Goal: Transaction & Acquisition: Purchase product/service

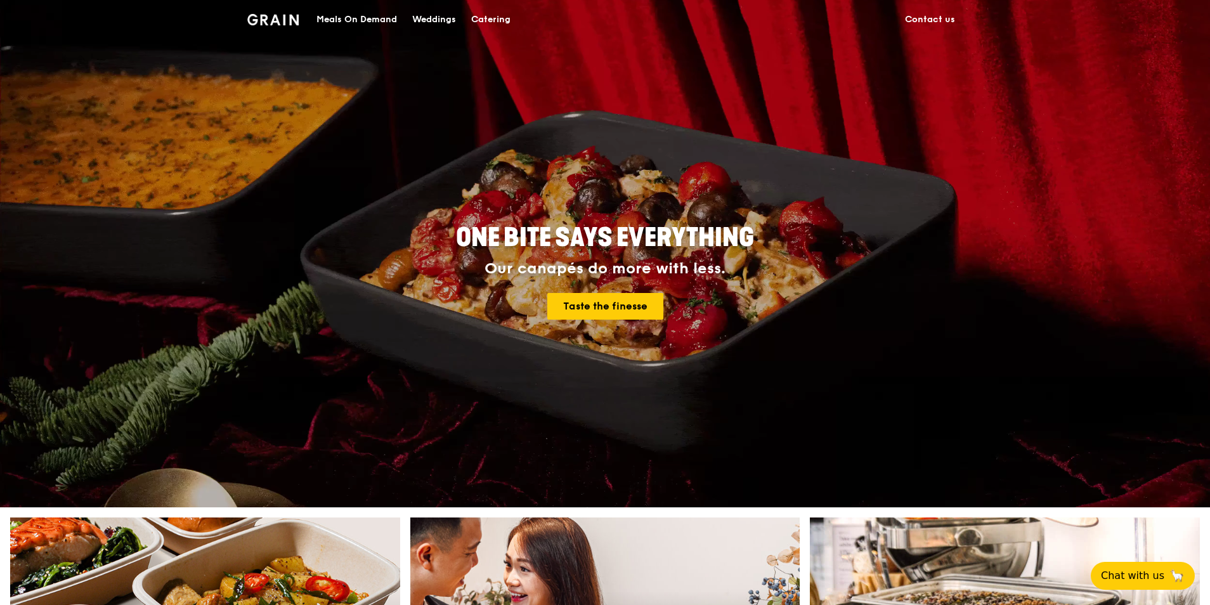
click at [487, 16] on div "Catering" at bounding box center [490, 20] width 39 height 38
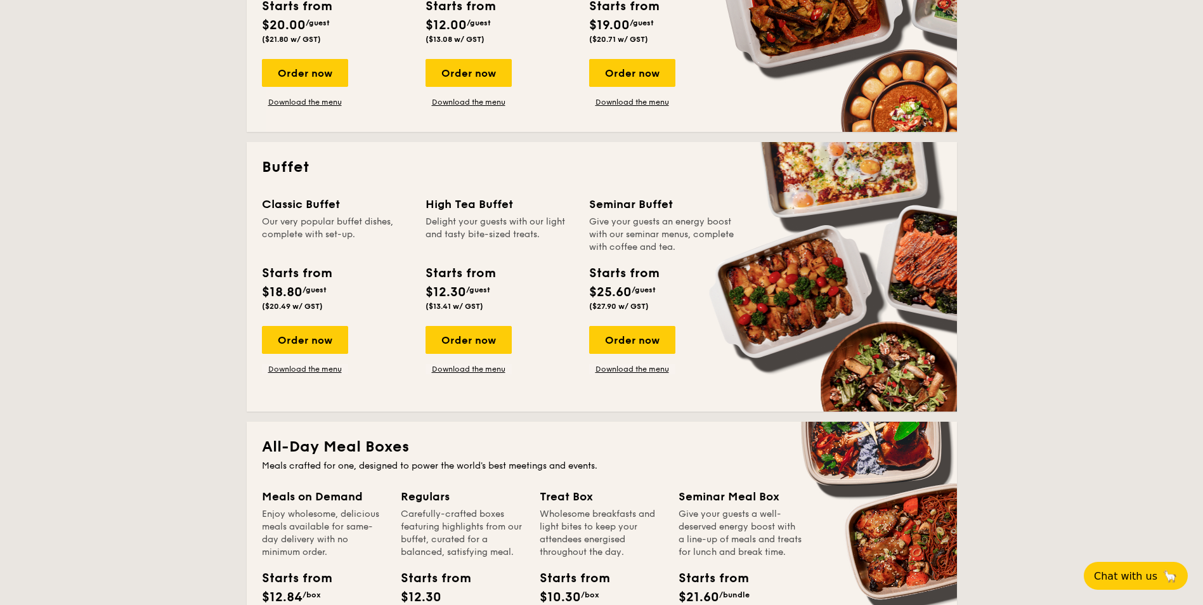
scroll to position [381, 0]
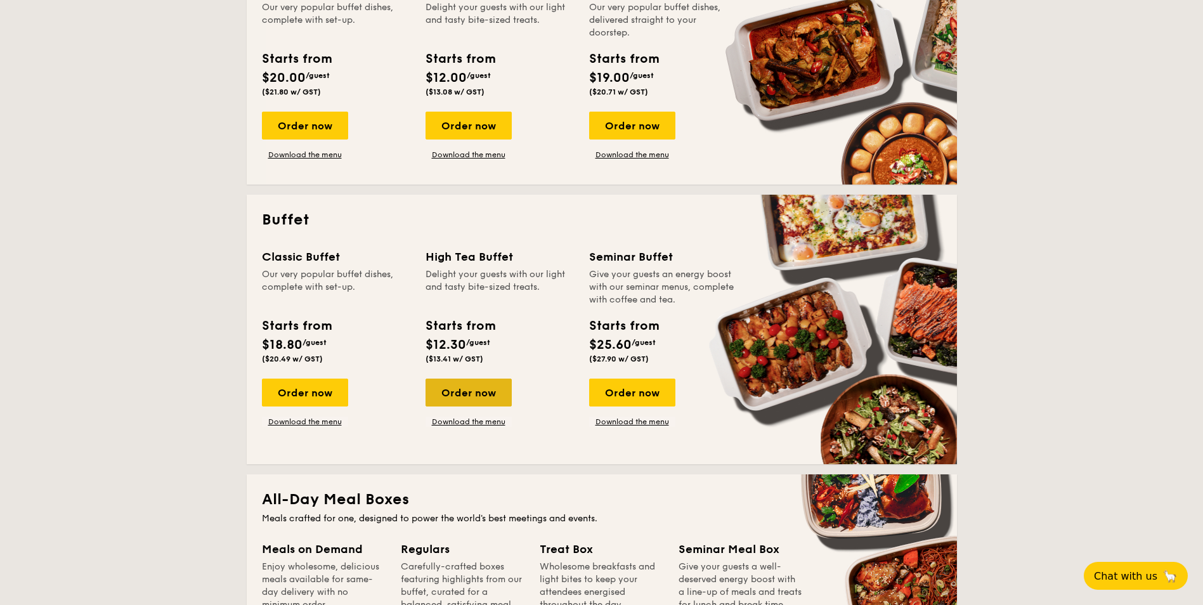
click at [445, 386] on div "Order now" at bounding box center [469, 393] width 86 height 28
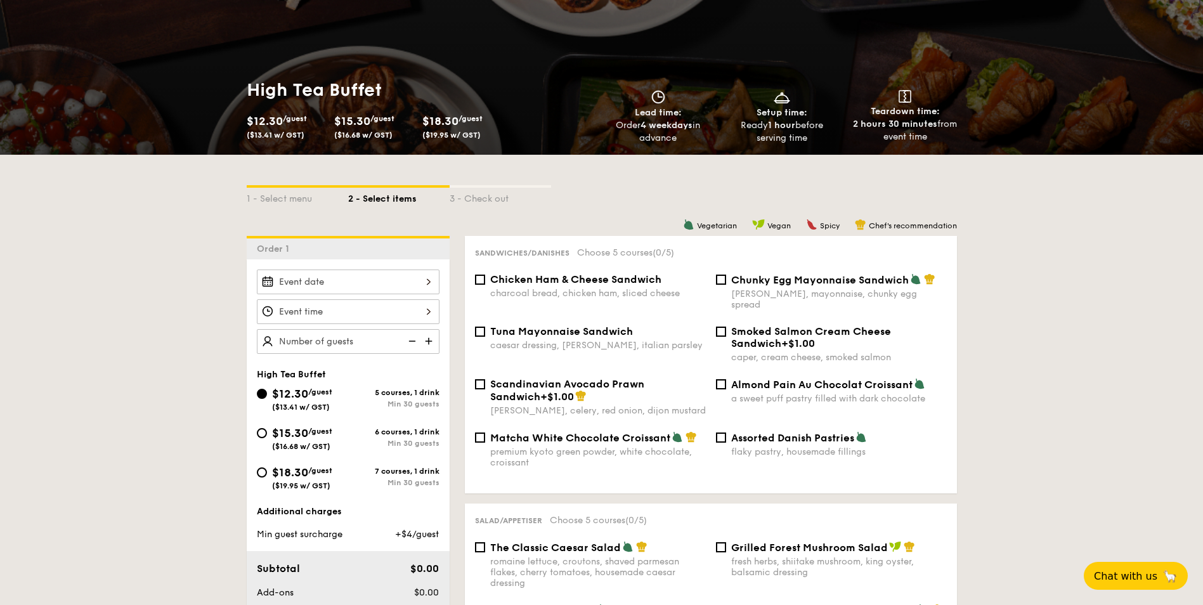
scroll to position [127, 0]
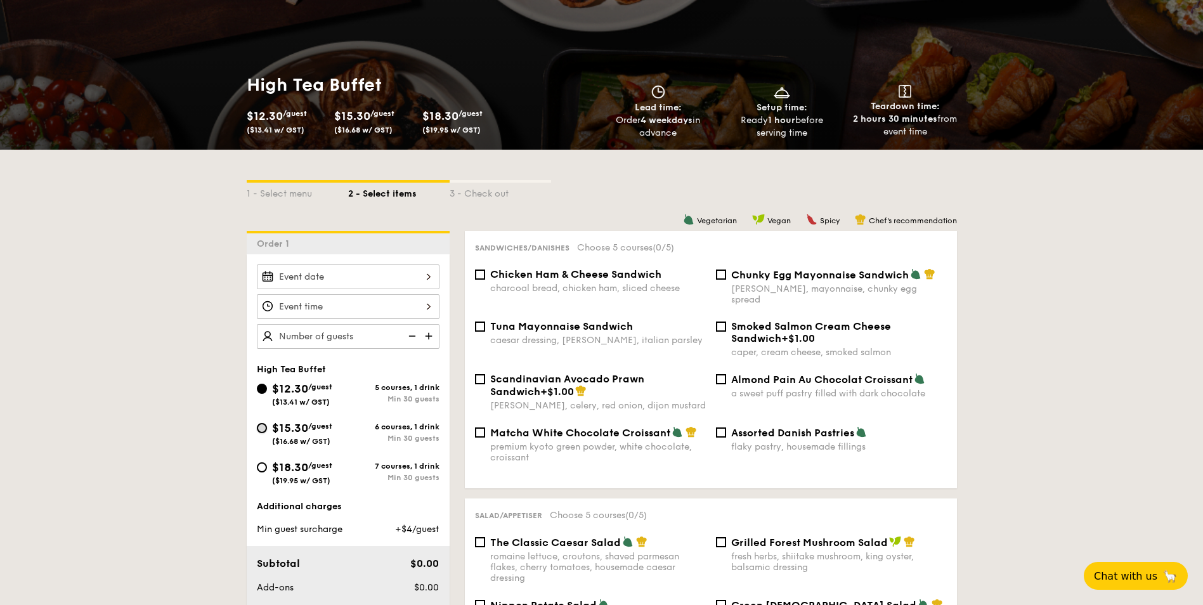
click at [263, 425] on input "$15.30 /guest ($16.68 w/ GST) 6 courses, 1 drink Min 30 guests" at bounding box center [262, 428] width 10 height 10
radio input "true"
click at [721, 275] on input "Chunky Egg Mayonnaise Sandwich dijon mustard, mayonnaise, chunky egg spread" at bounding box center [721, 275] width 10 height 10
checkbox input "true"
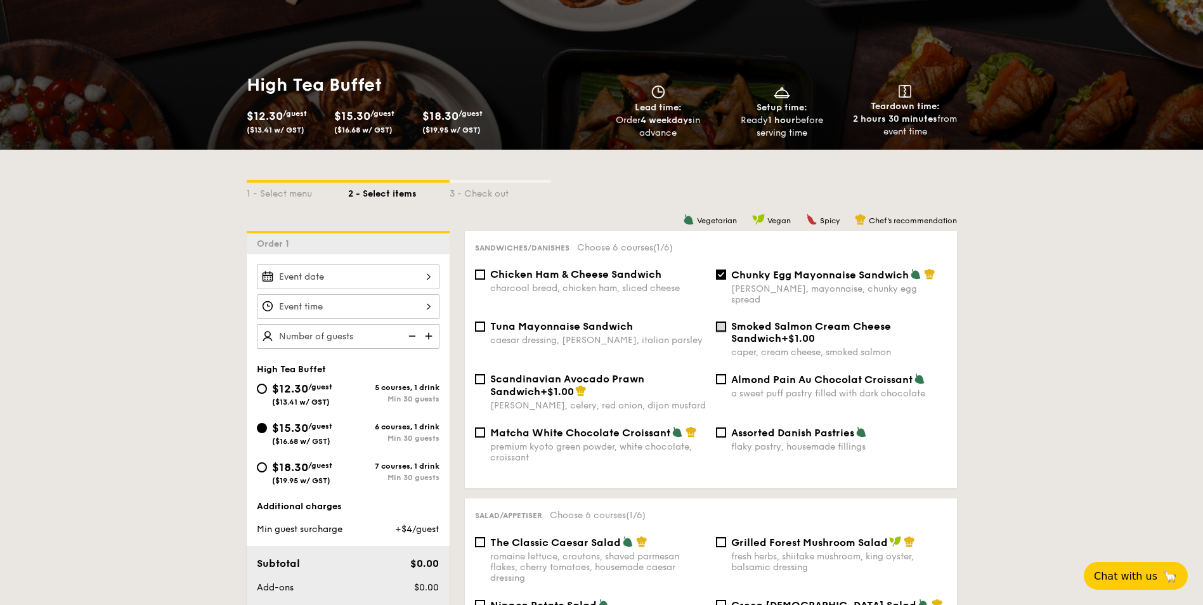
click at [724, 322] on input "Smoked Salmon Cream Cheese Sandwich +$1.00 caper, cream cheese, smoked salmon" at bounding box center [721, 327] width 10 height 10
checkbox input "true"
click at [481, 374] on input "Scandinavian Avocado Prawn Sandwich +$1.00 dill, celery, red onion, dijon musta…" at bounding box center [480, 379] width 10 height 10
checkbox input "true"
click at [721, 322] on input "Smoked Salmon Cream Cheese Sandwich +$1.00 caper, cream cheese, smoked salmon" at bounding box center [721, 327] width 10 height 10
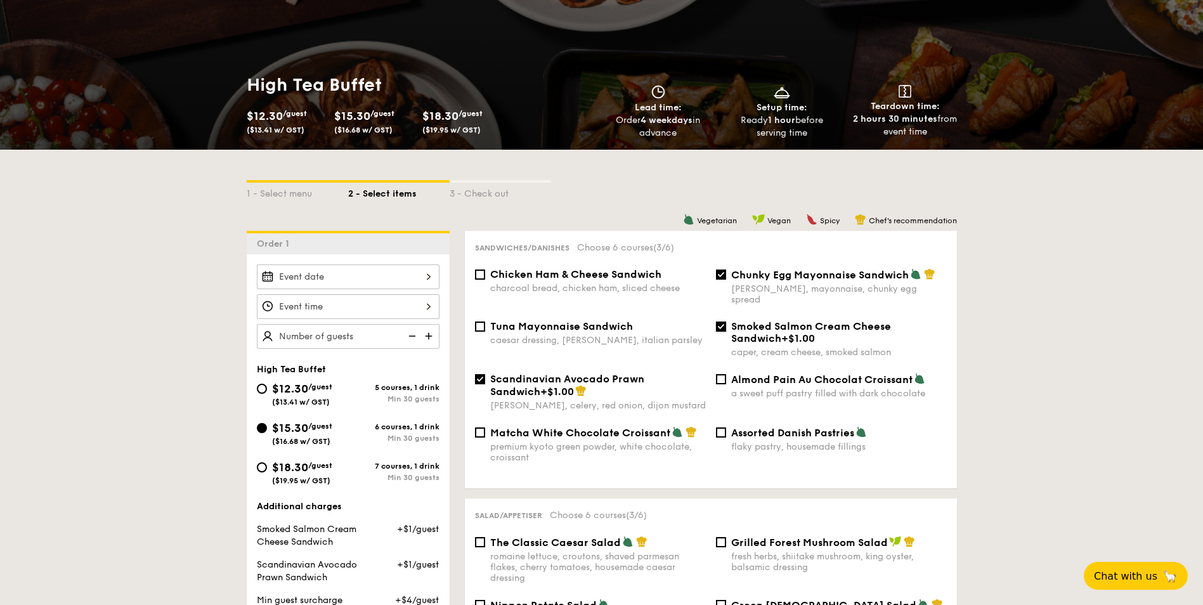
checkbox input "false"
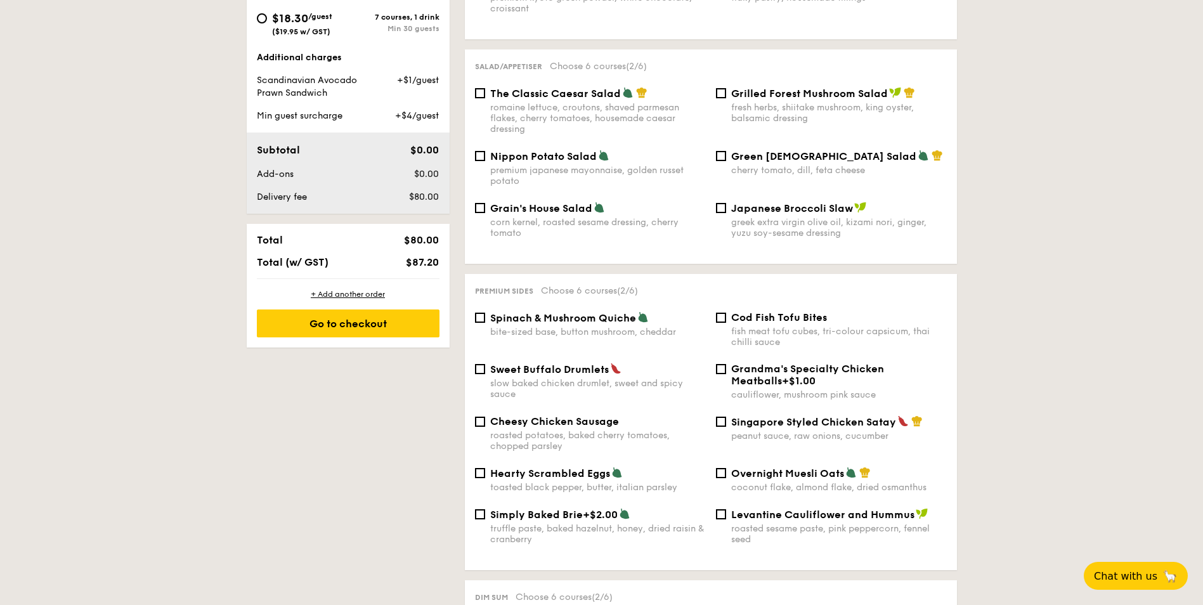
scroll to position [634, 0]
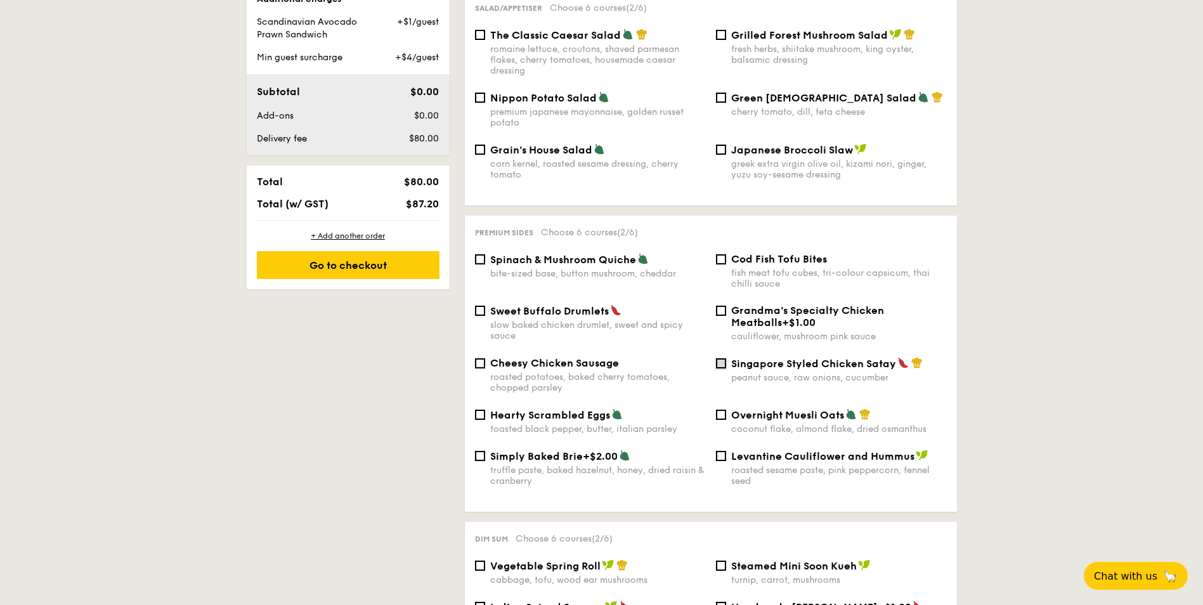
click at [723, 362] on input "Singapore Styled Chicken Satay peanut sauce, raw onions, cucumber" at bounding box center [721, 363] width 10 height 10
checkbox input "true"
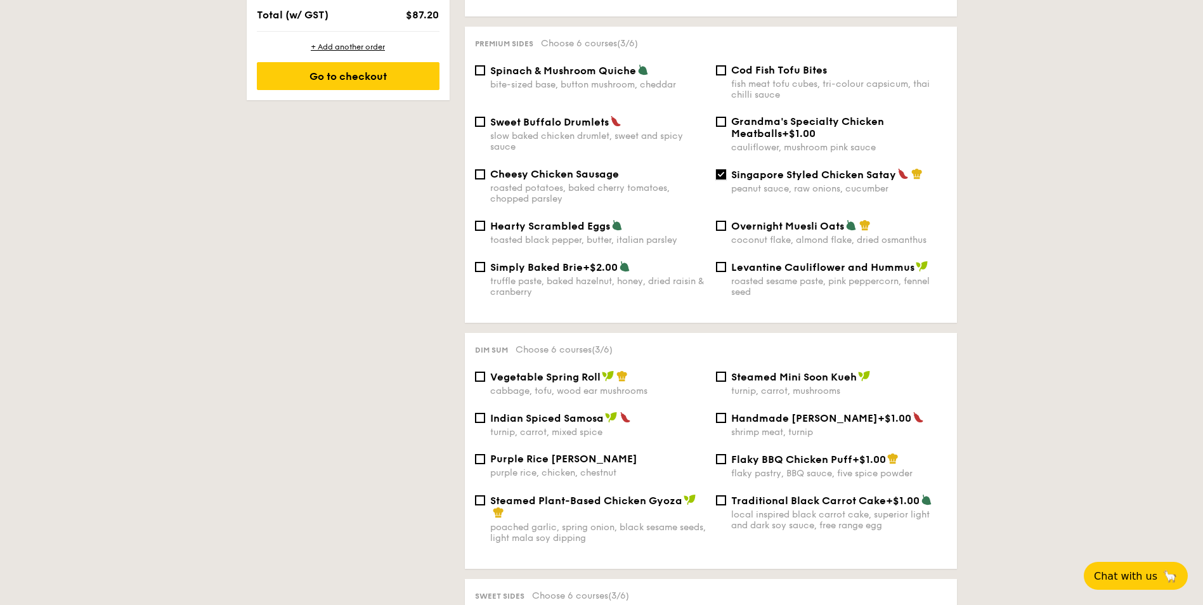
scroll to position [825, 0]
click at [721, 374] on input "Steamed Mini Soon Kueh turnip, carrot, mushrooms" at bounding box center [721, 375] width 10 height 10
checkbox input "true"
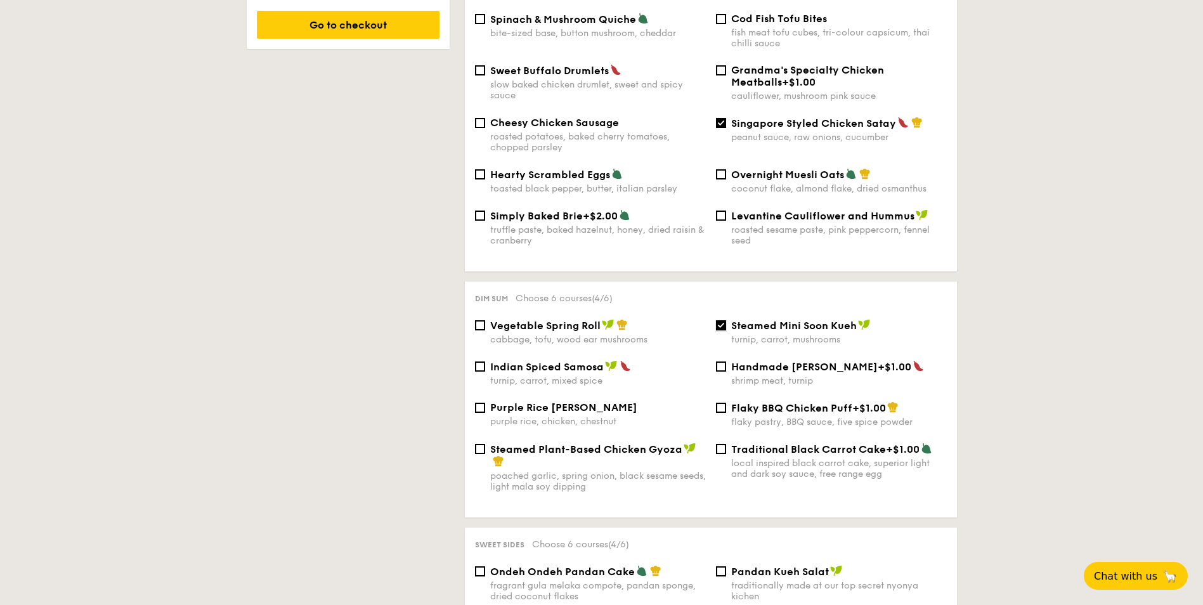
scroll to position [888, 0]
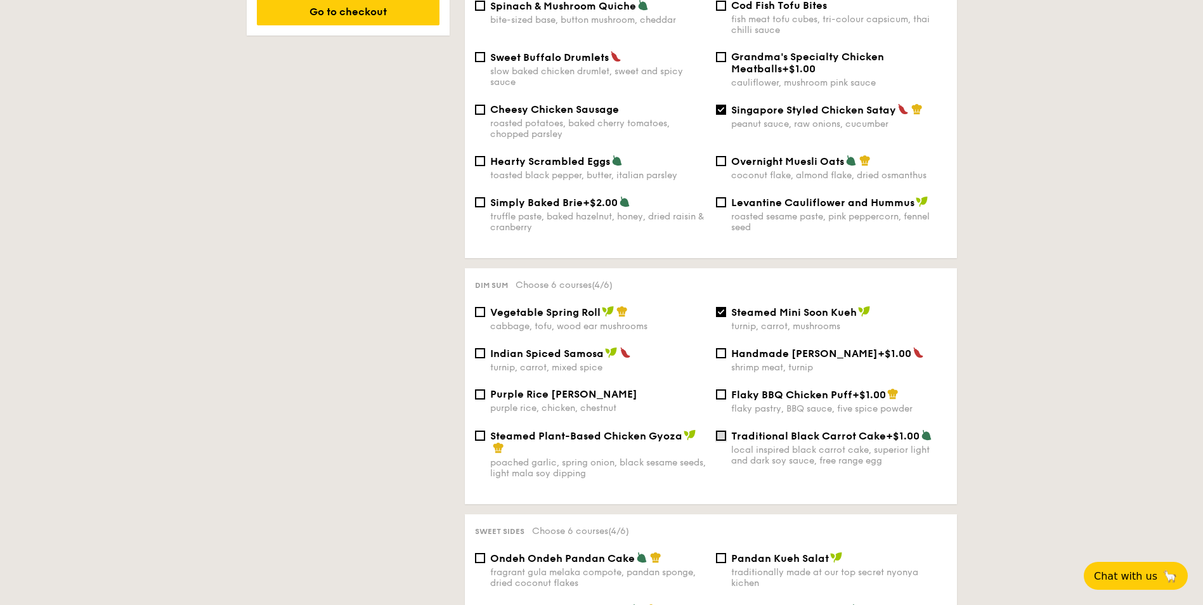
click at [724, 438] on input "Traditional Black Carrot Cake +$1.00 local inspired black carrot cake, superior…" at bounding box center [721, 436] width 10 height 10
checkbox input "true"
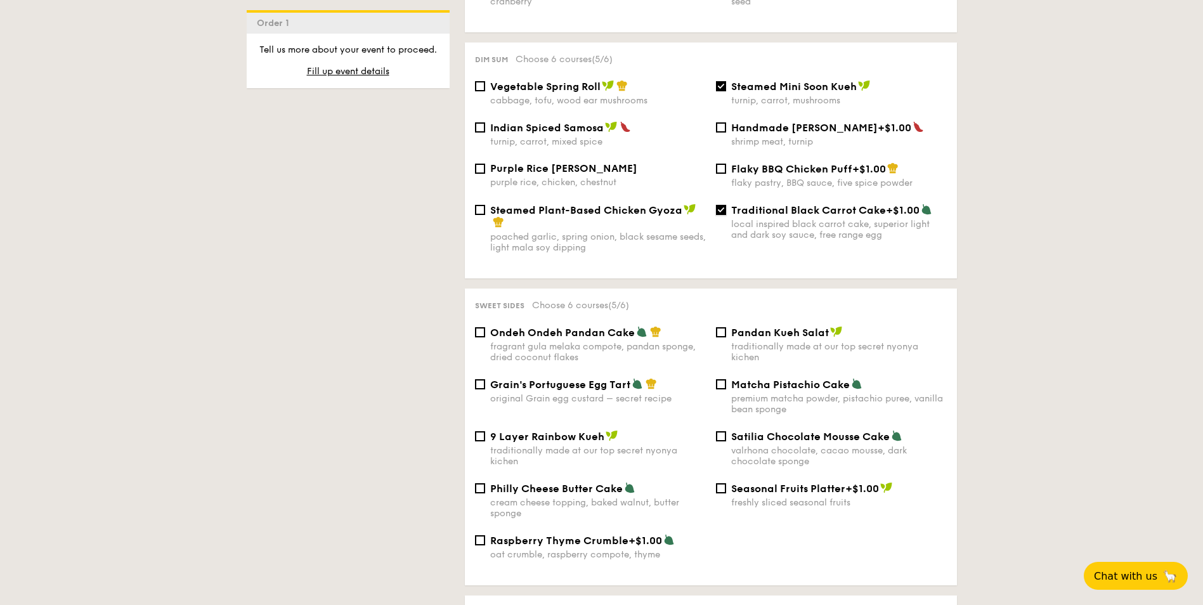
scroll to position [1241, 0]
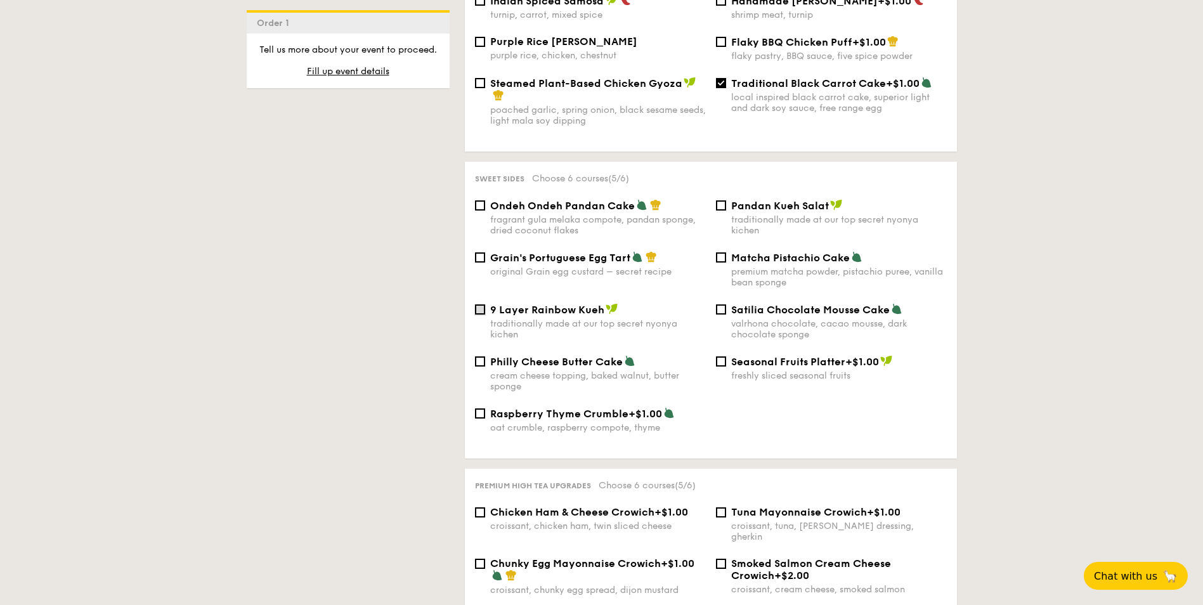
click at [482, 313] on input "9 Layer Rainbow Kueh traditionally made at our top secret nyonya kichen" at bounding box center [480, 310] width 10 height 10
checkbox input "true"
click at [719, 204] on input "Pandan Kueh Salat traditionally made at our top secret nyonya kichen" at bounding box center [721, 205] width 10 height 10
checkbox input "true"
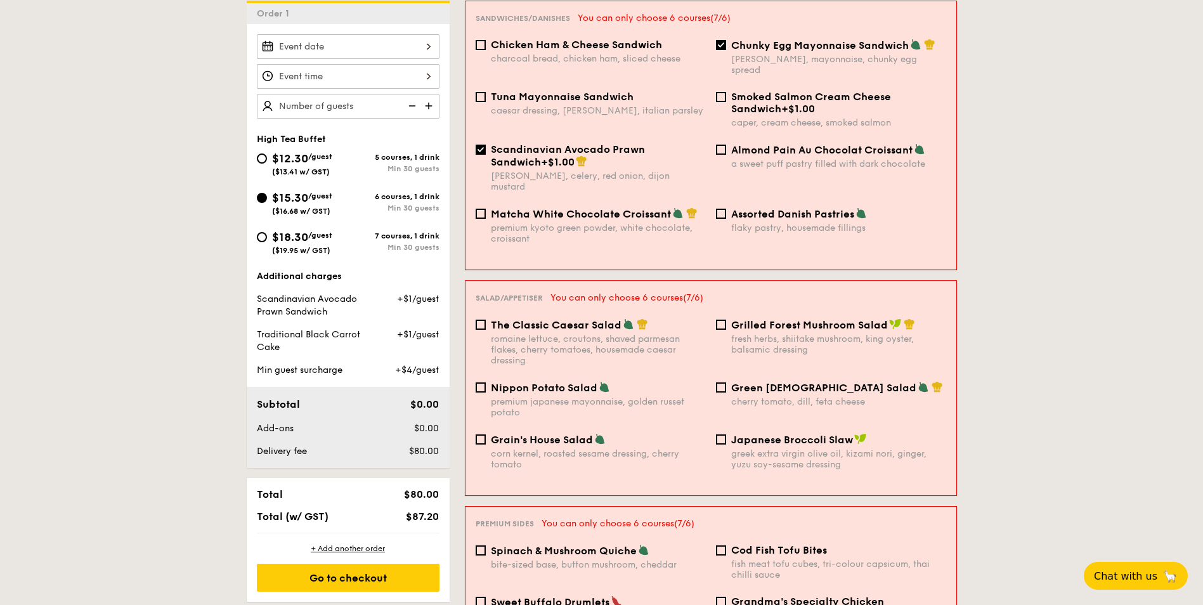
scroll to position [230, 0]
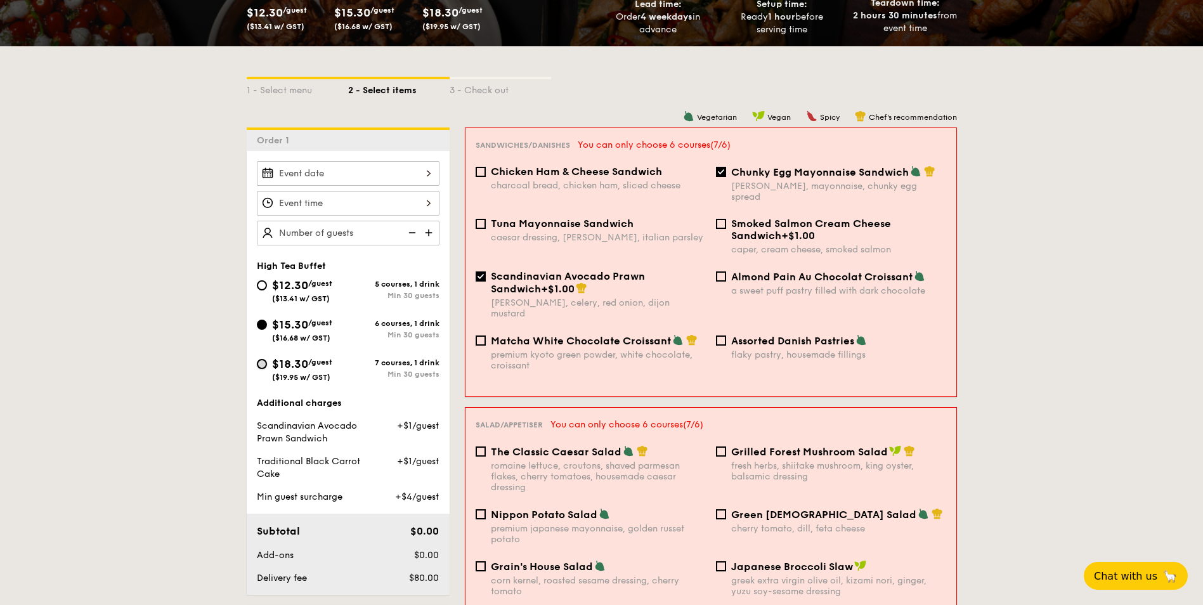
click at [259, 367] on input "$18.30 /guest ($19.95 w/ GST) 7 courses, 1 drink Min 30 guests" at bounding box center [262, 364] width 10 height 10
radio input "true"
checkbox input "false"
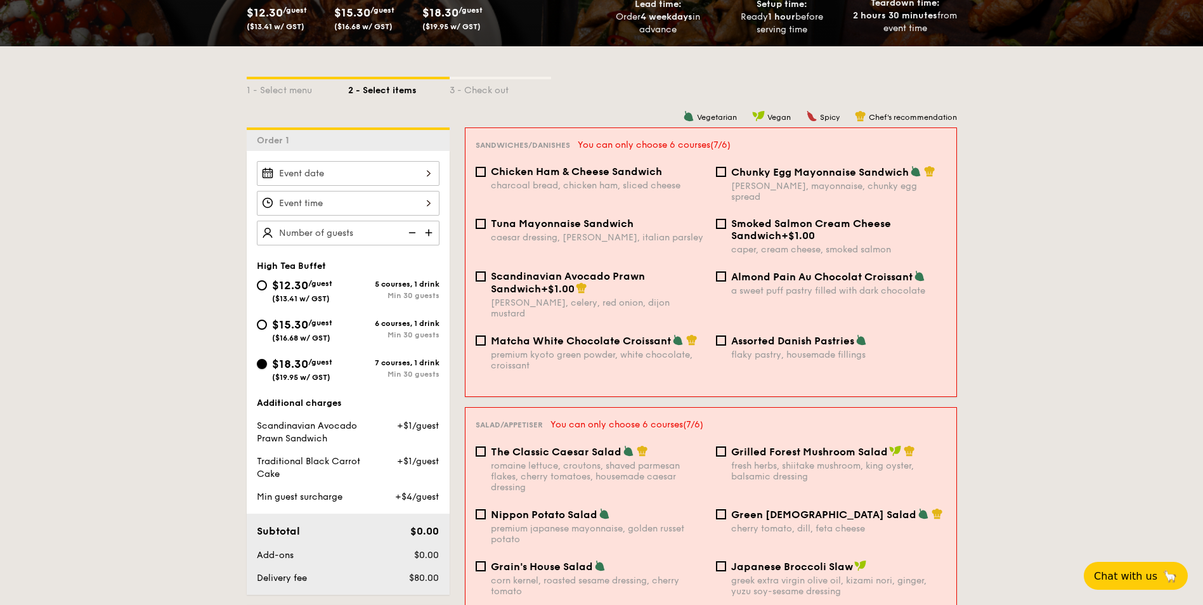
checkbox input "false"
radio input "true"
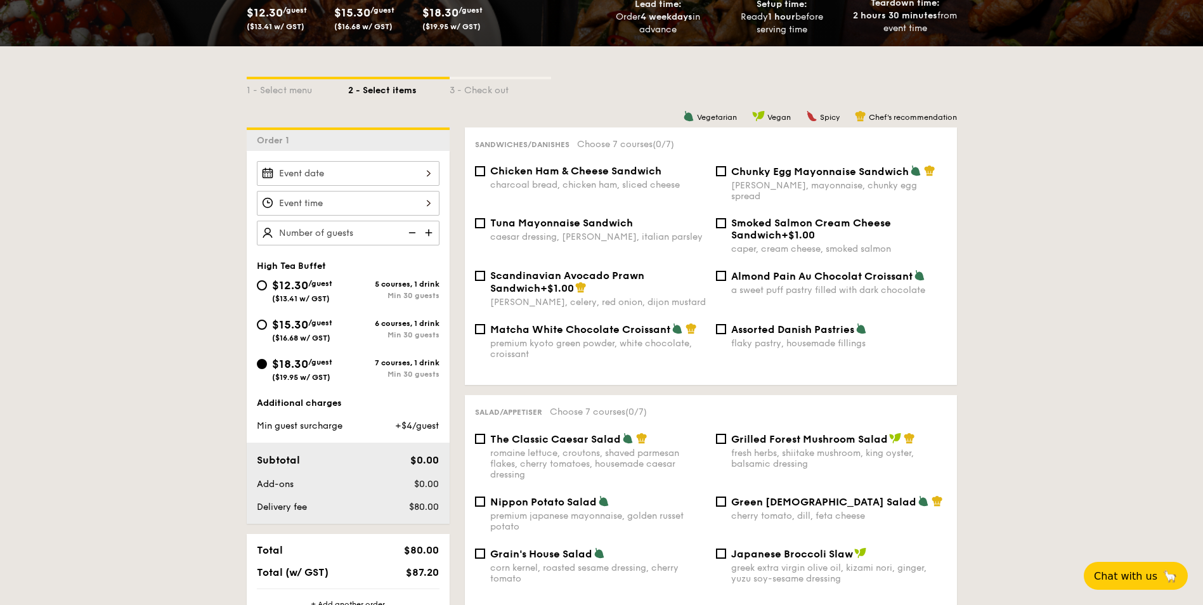
click at [486, 271] on div "Scandinavian Avocado Prawn Sandwich +$1.00 dill, celery, red onion, dijon musta…" at bounding box center [590, 289] width 241 height 38
click at [481, 271] on input "Scandinavian Avocado Prawn Sandwich +$1.00 dill, celery, red onion, dijon musta…" at bounding box center [480, 276] width 10 height 10
checkbox input "true"
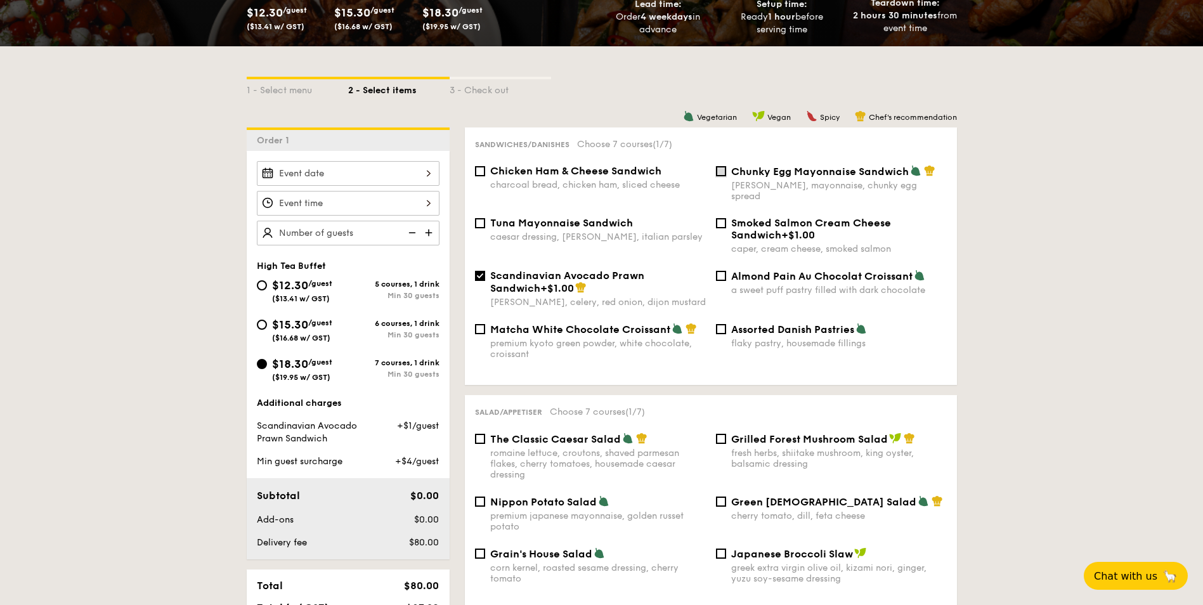
click at [724, 169] on input "Chunky Egg Mayonnaise Sandwich dijon mustard, mayonnaise, chunky egg spread" at bounding box center [721, 171] width 10 height 10
checkbox input "true"
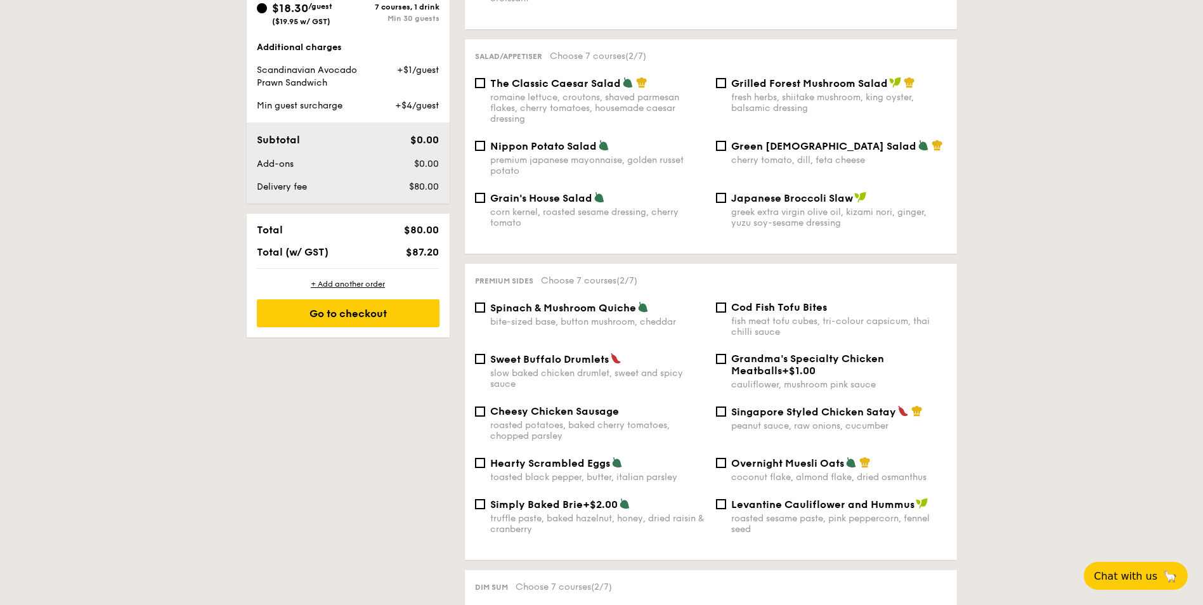
scroll to position [611, 0]
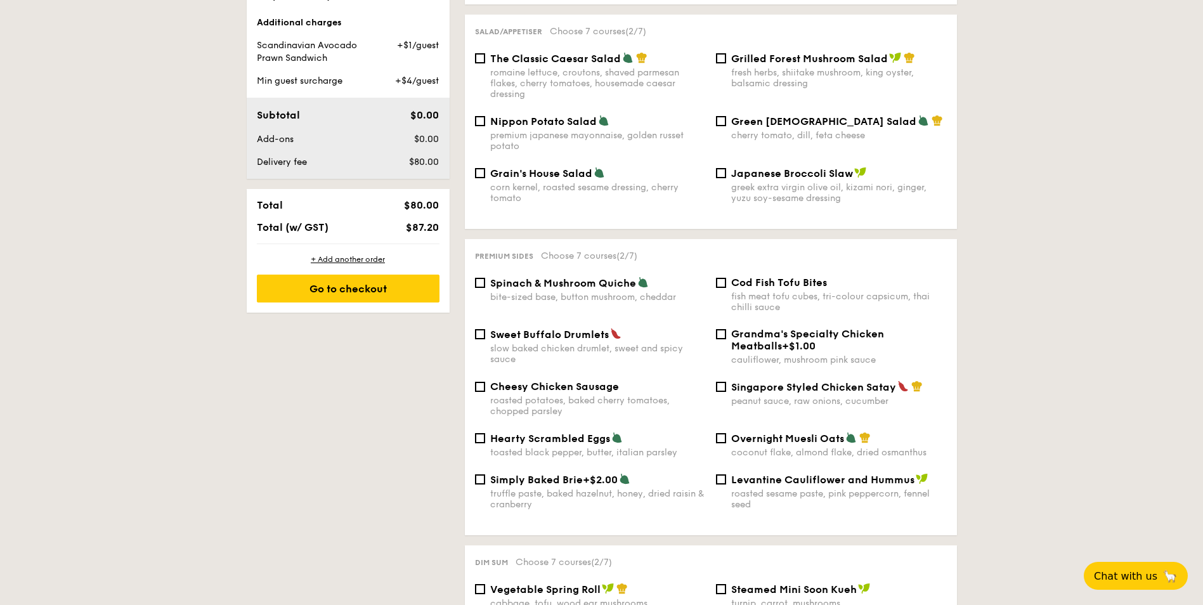
click at [714, 383] on div "Singapore Styled Chicken Satay peanut sauce, raw onions, cucumber" at bounding box center [831, 394] width 241 height 26
click at [719, 382] on input "Singapore Styled Chicken Satay peanut sauce, raw onions, cucumber" at bounding box center [721, 387] width 10 height 10
checkbox input "true"
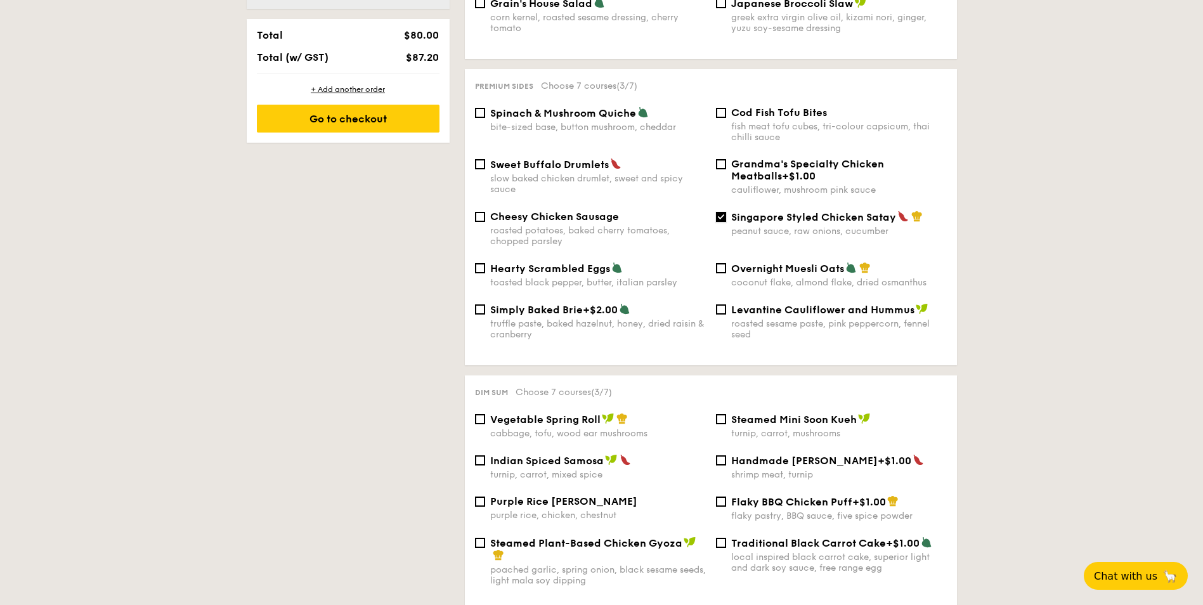
scroll to position [801, 0]
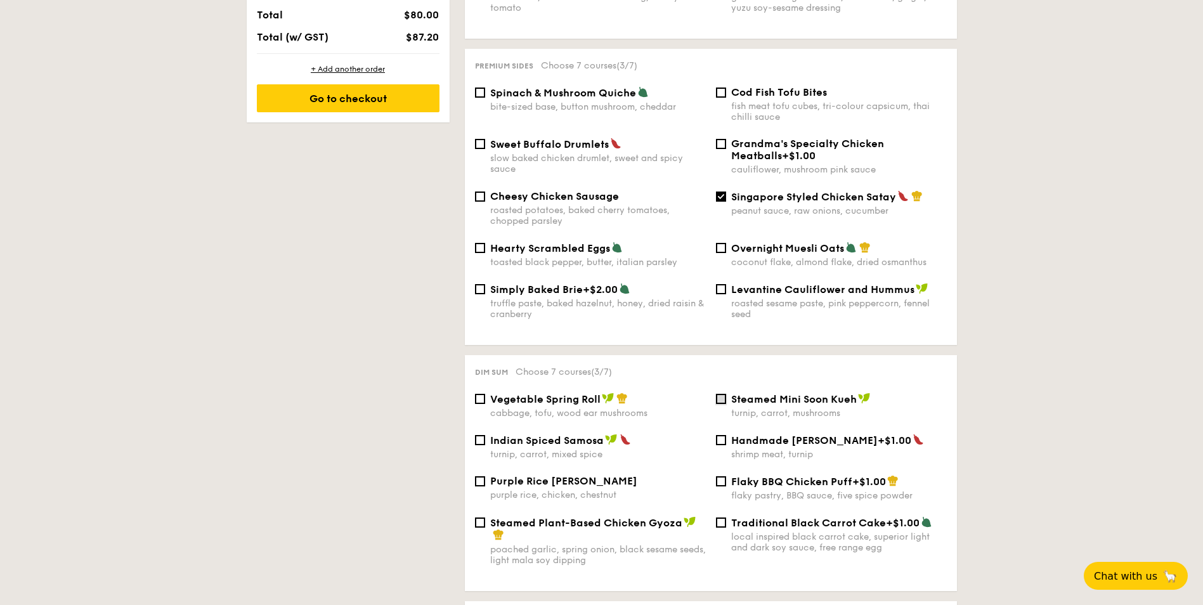
click at [722, 394] on input "Steamed Mini Soon Kueh turnip, carrot, mushrooms" at bounding box center [721, 399] width 10 height 10
checkbox input "true"
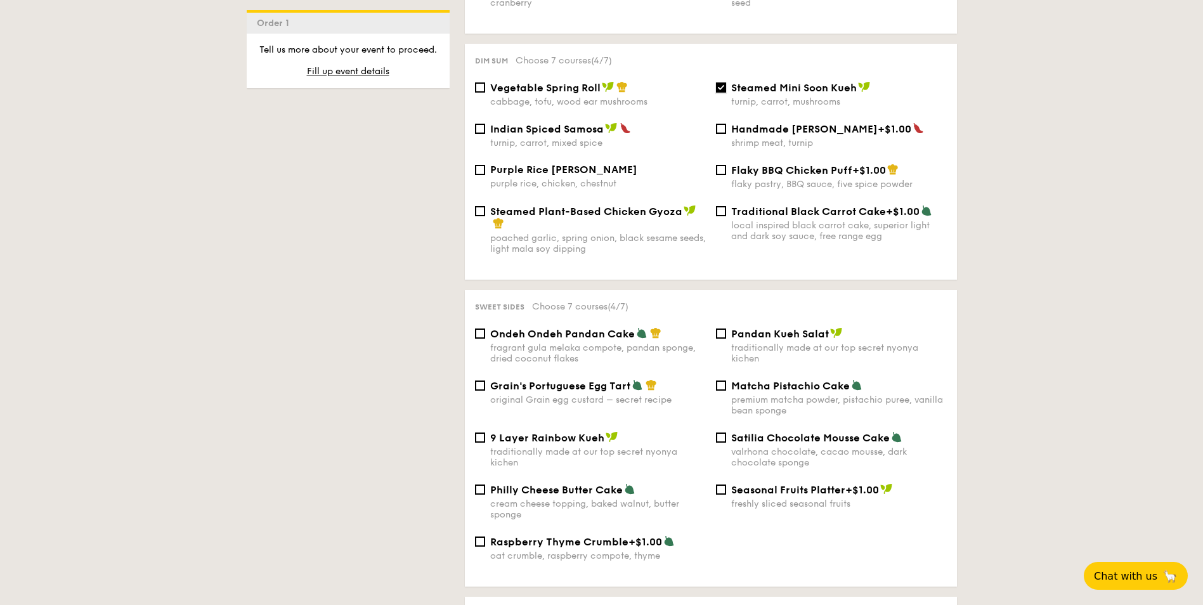
scroll to position [1118, 0]
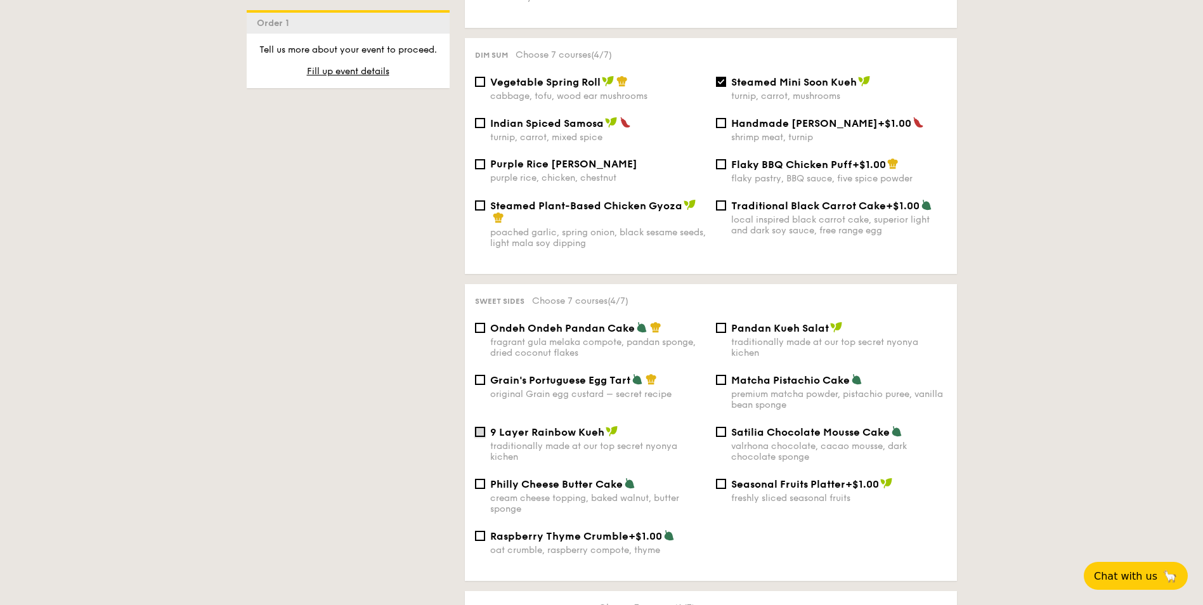
click at [477, 431] on input "9 Layer Rainbow Kueh traditionally made at our top secret nyonya kichen" at bounding box center [480, 432] width 10 height 10
checkbox input "true"
click at [723, 329] on input "Pandan Kueh Salat traditionally made at our top secret nyonya kichen" at bounding box center [721, 328] width 10 height 10
checkbox input "true"
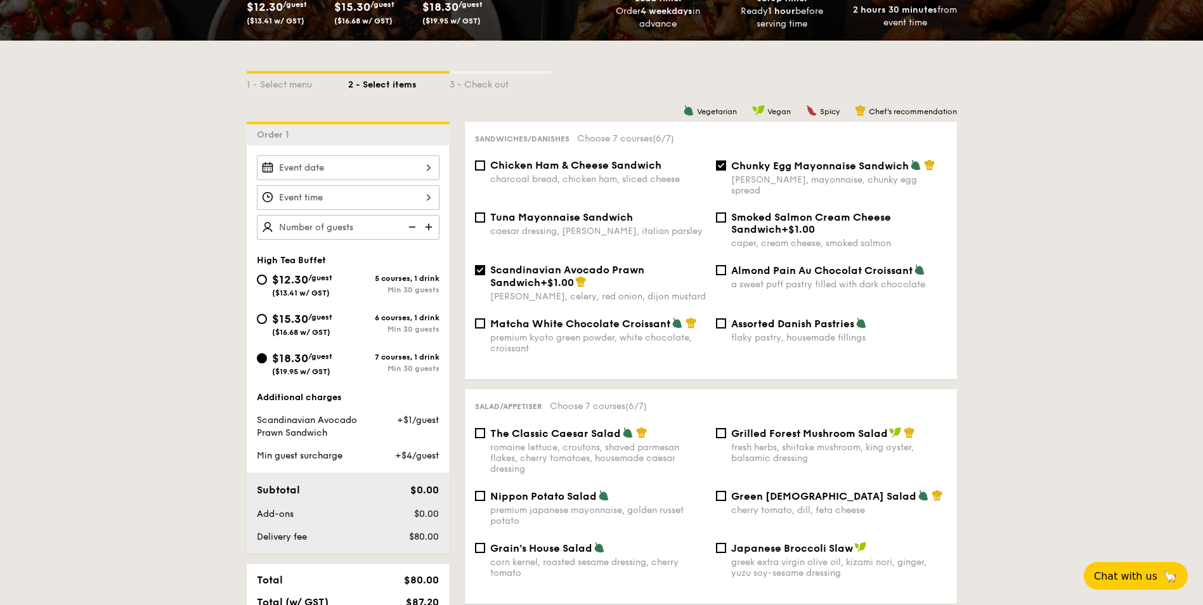
scroll to position [230, 0]
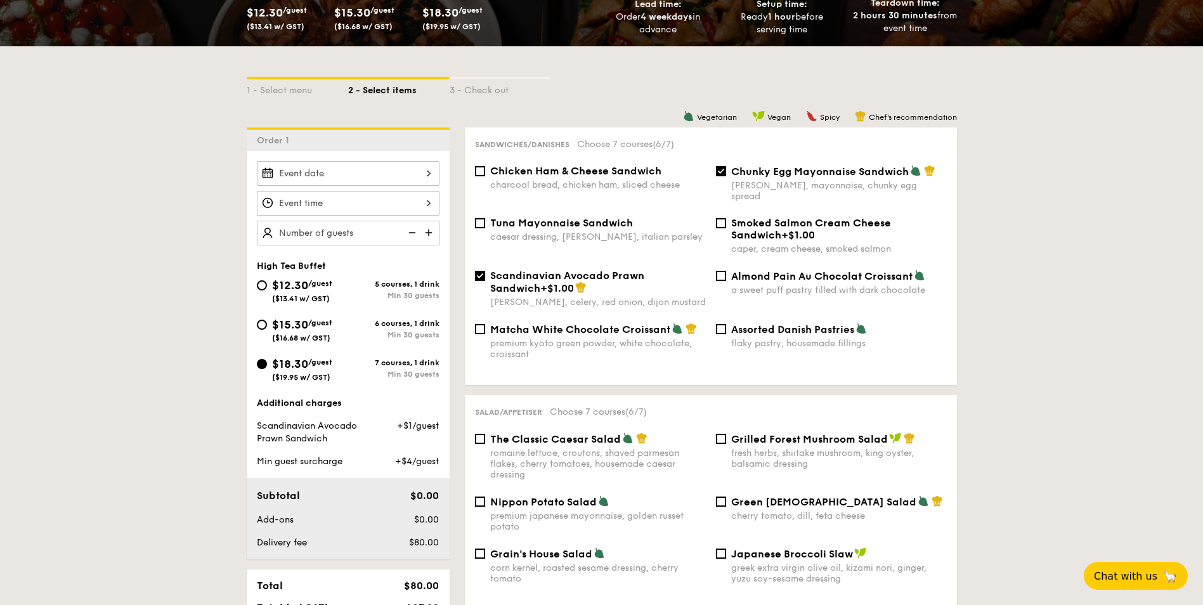
click at [433, 230] on img at bounding box center [430, 233] width 19 height 24
click at [428, 232] on img at bounding box center [430, 233] width 19 height 24
type input "30 guests"
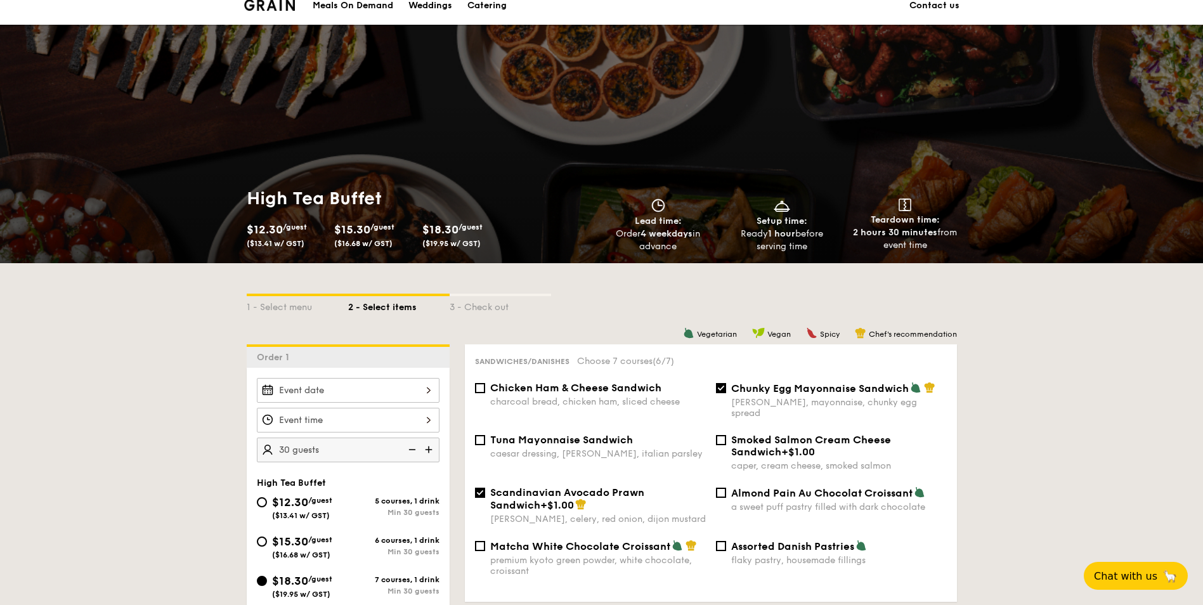
scroll to position [0, 0]
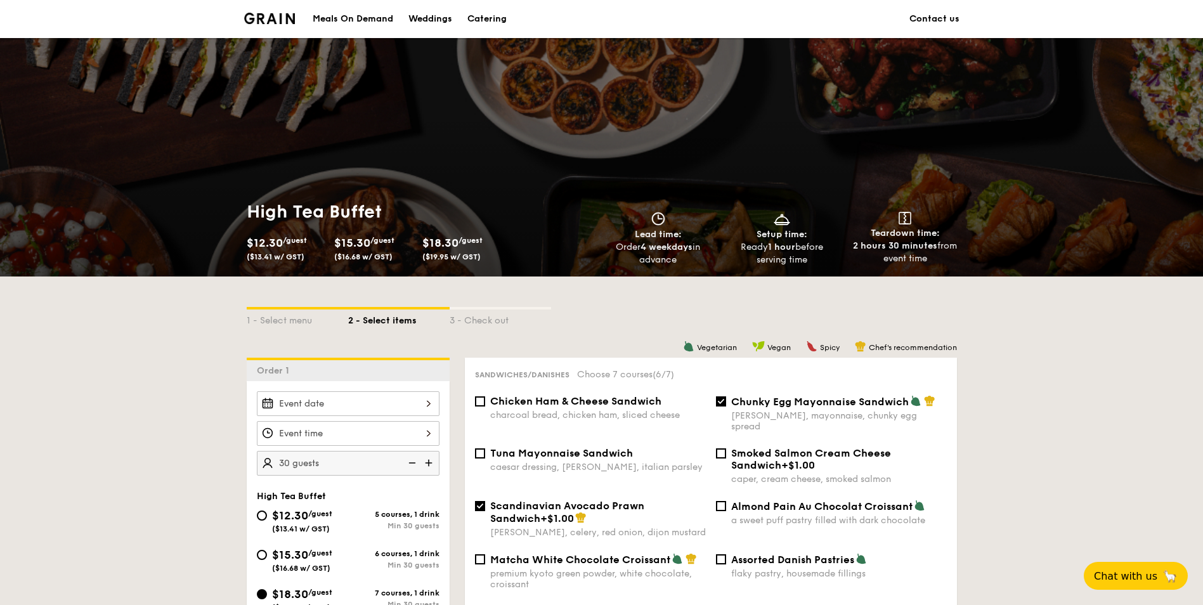
click at [277, 13] on img at bounding box center [269, 18] width 51 height 11
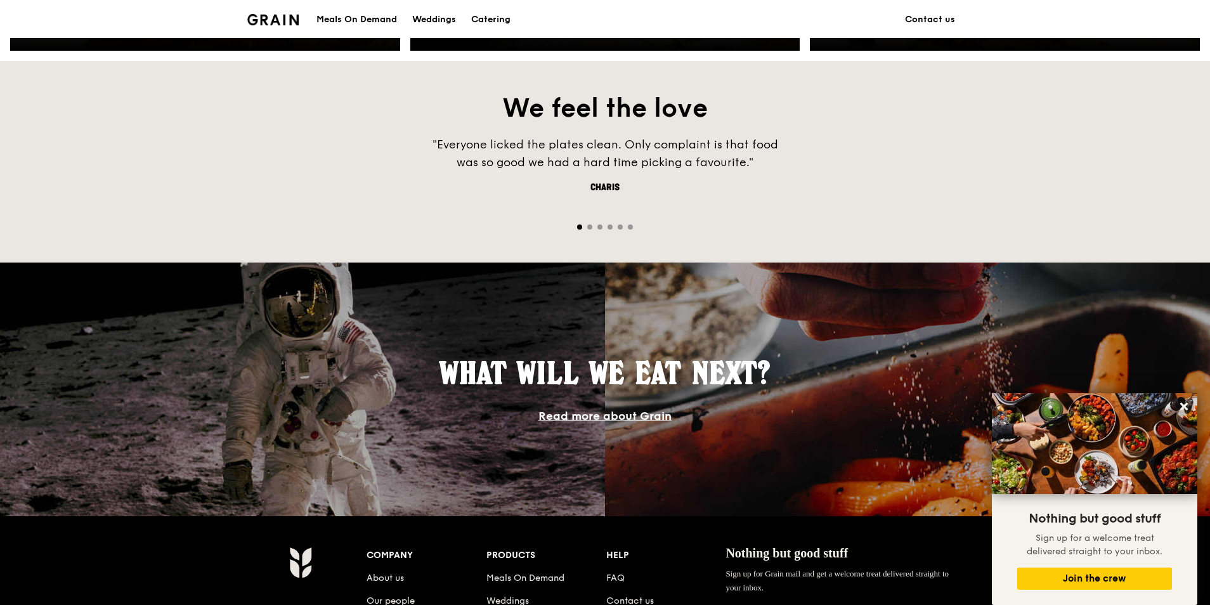
scroll to position [698, 0]
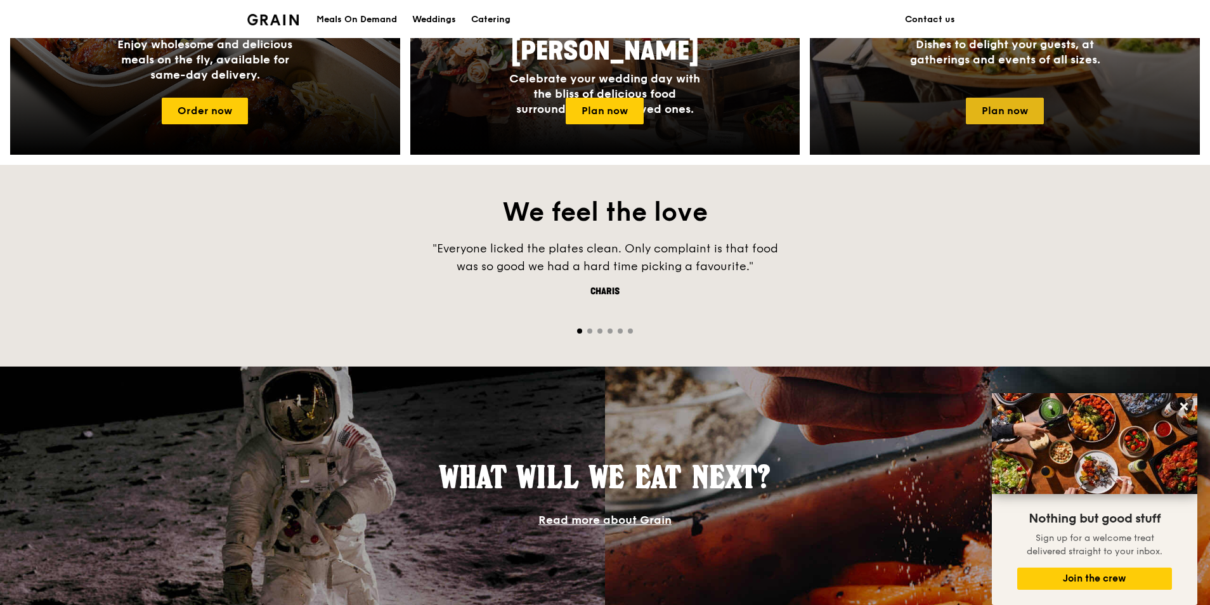
click at [1021, 103] on link "Plan now" at bounding box center [1005, 111] width 78 height 27
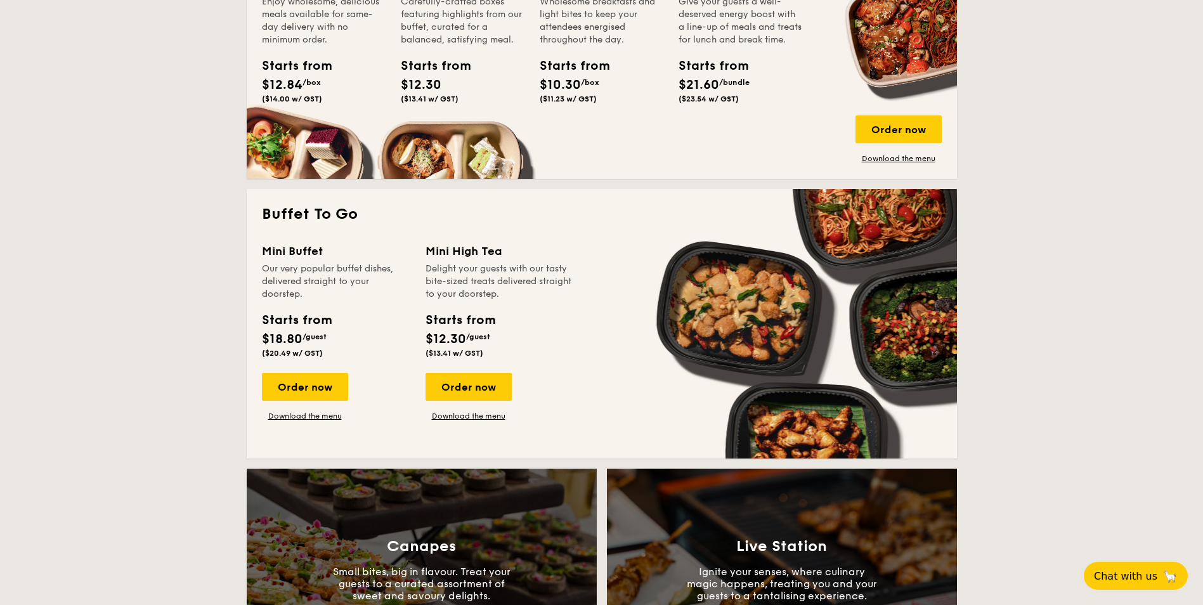
scroll to position [952, 0]
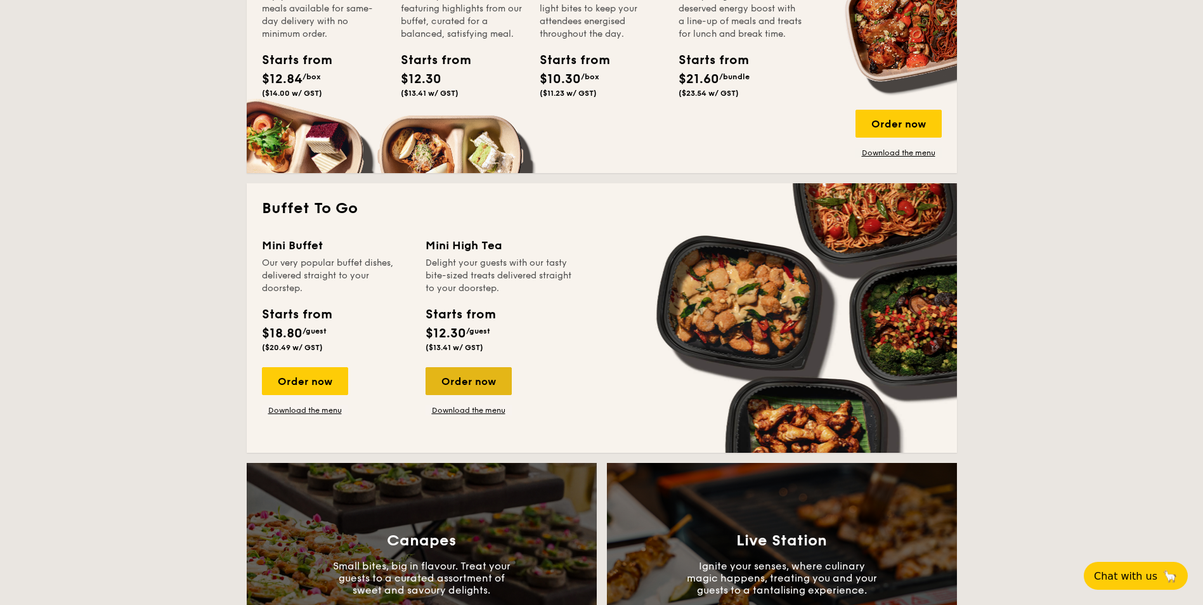
click at [460, 388] on div "Order now" at bounding box center [469, 381] width 86 height 28
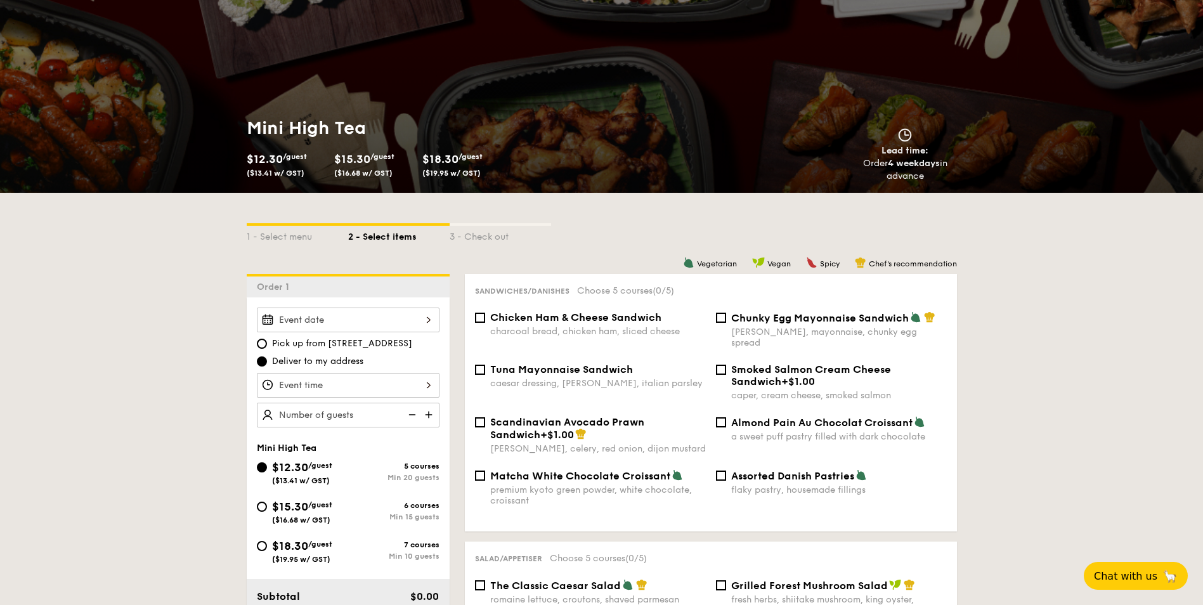
scroll to position [190, 0]
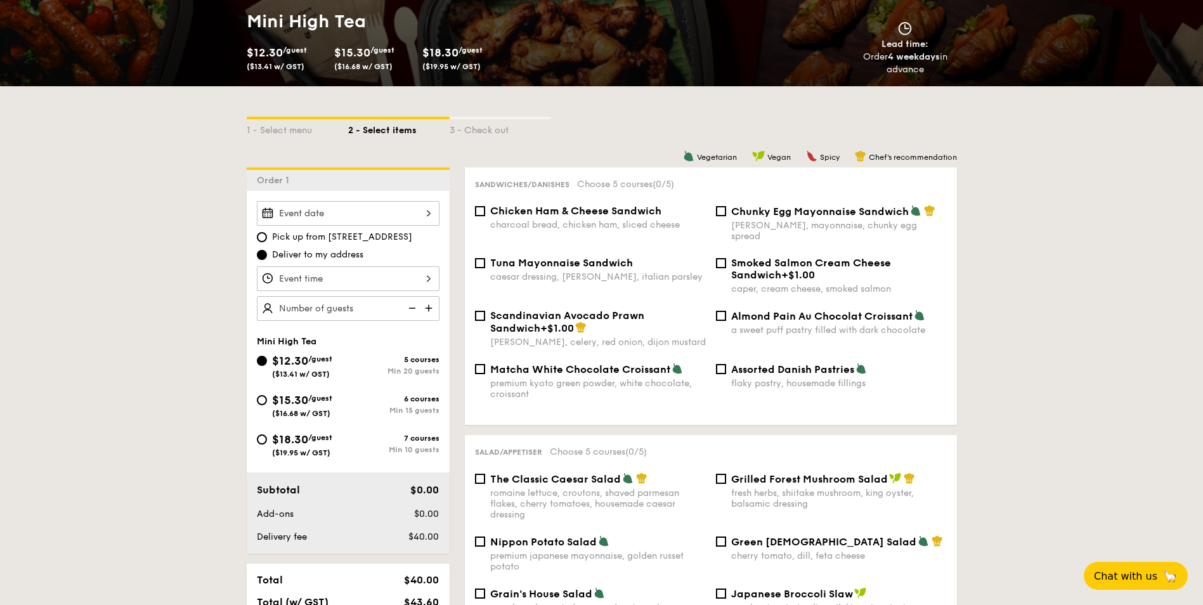
click at [259, 395] on div "$15.30 /guest ($16.68 w/ GST)" at bounding box center [302, 404] width 91 height 27
click at [259, 395] on input "$15.30 /guest ($16.68 w/ GST) 6 courses Min 15 guests" at bounding box center [262, 400] width 10 height 10
radio input "true"
click at [430, 310] on img at bounding box center [430, 308] width 19 height 24
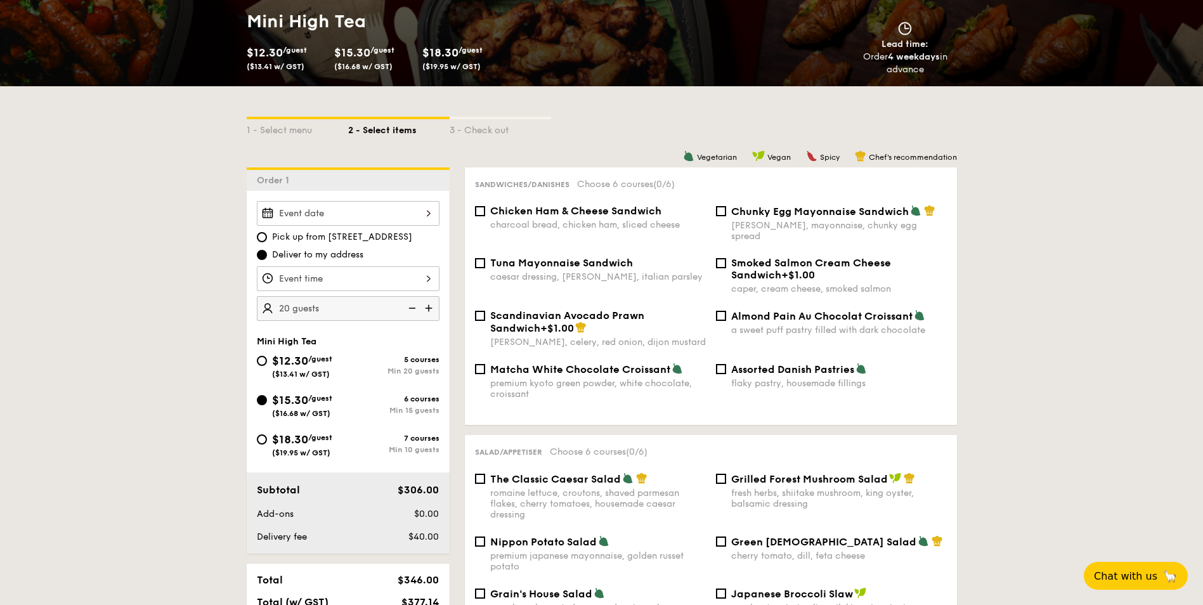
click at [430, 310] on img at bounding box center [430, 308] width 19 height 24
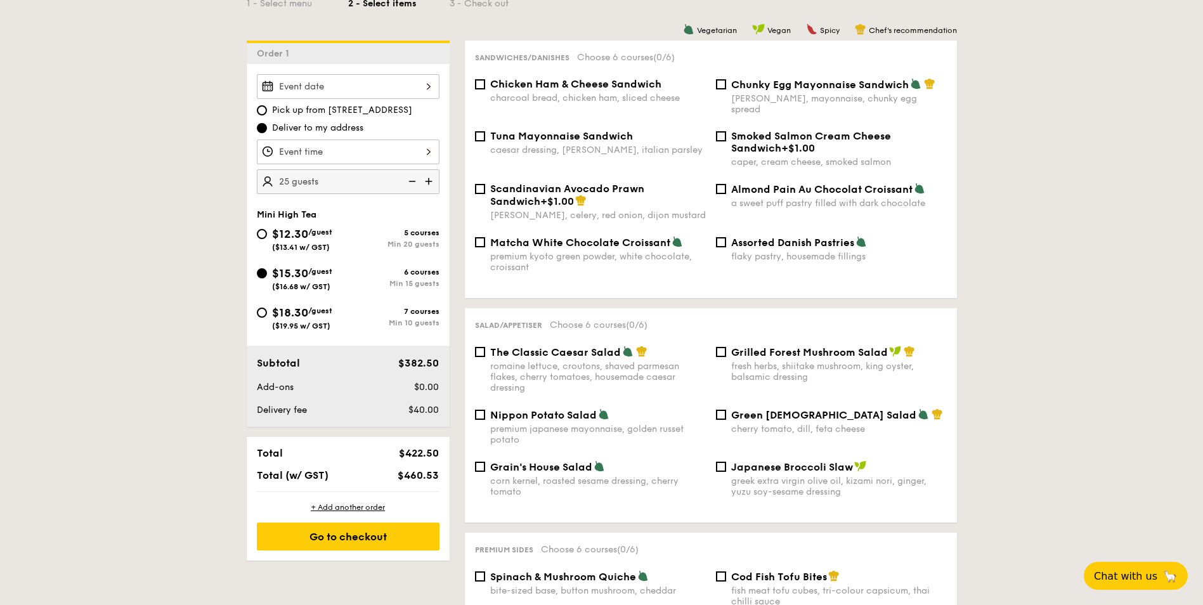
scroll to position [254, 0]
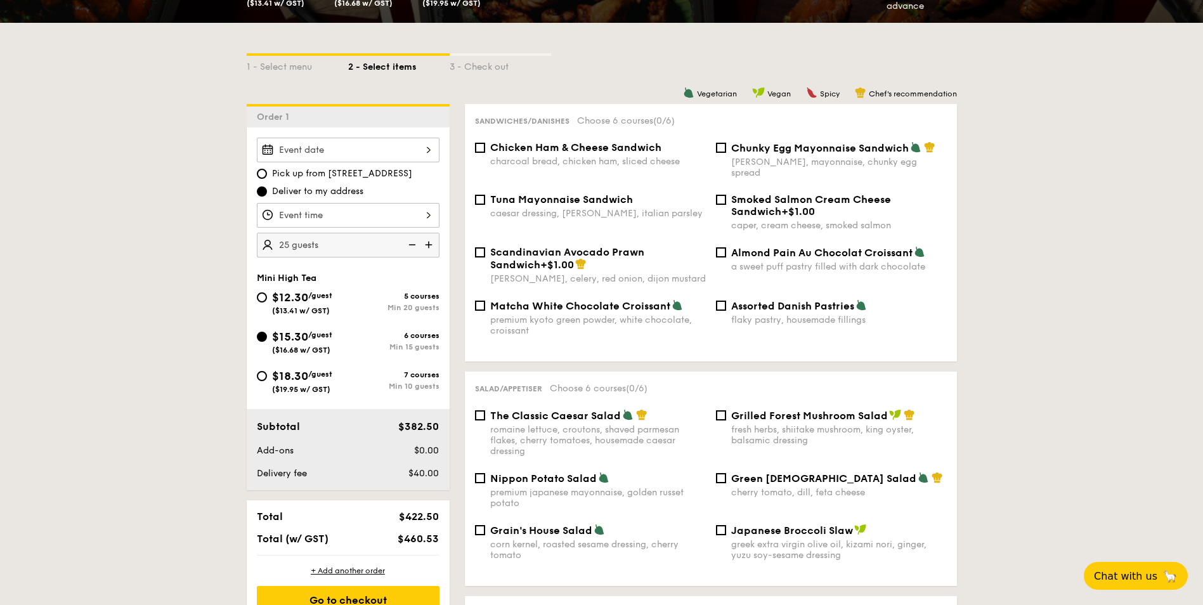
click at [428, 246] on img at bounding box center [430, 245] width 19 height 24
click at [410, 246] on img at bounding box center [411, 245] width 19 height 24
type input "25 guests"
click at [717, 152] on input "Chunky Egg Mayonnaise Sandwich dijon mustard, mayonnaise, chunky egg spread" at bounding box center [721, 148] width 10 height 10
checkbox input "true"
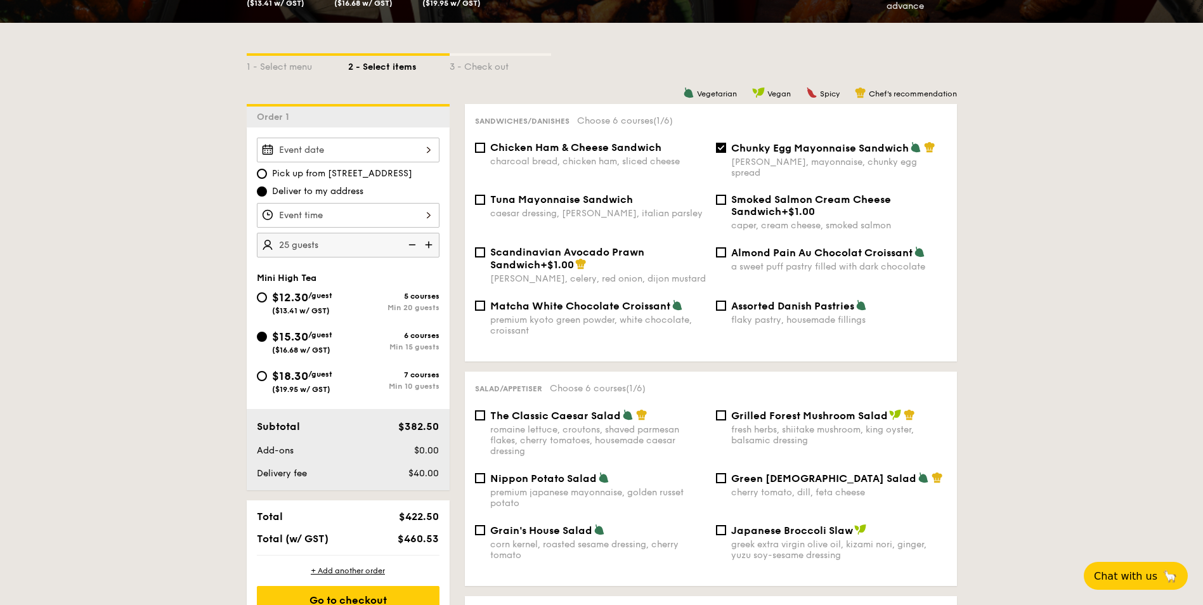
click at [480, 249] on div "Scandinavian Avocado Prawn Sandwich +$1.00 dill, celery, red onion, dijon musta…" at bounding box center [590, 265] width 241 height 38
click at [480, 247] on input "Scandinavian Avocado Prawn Sandwich +$1.00 dill, celery, red onion, dijon musta…" at bounding box center [480, 252] width 10 height 10
checkbox input "true"
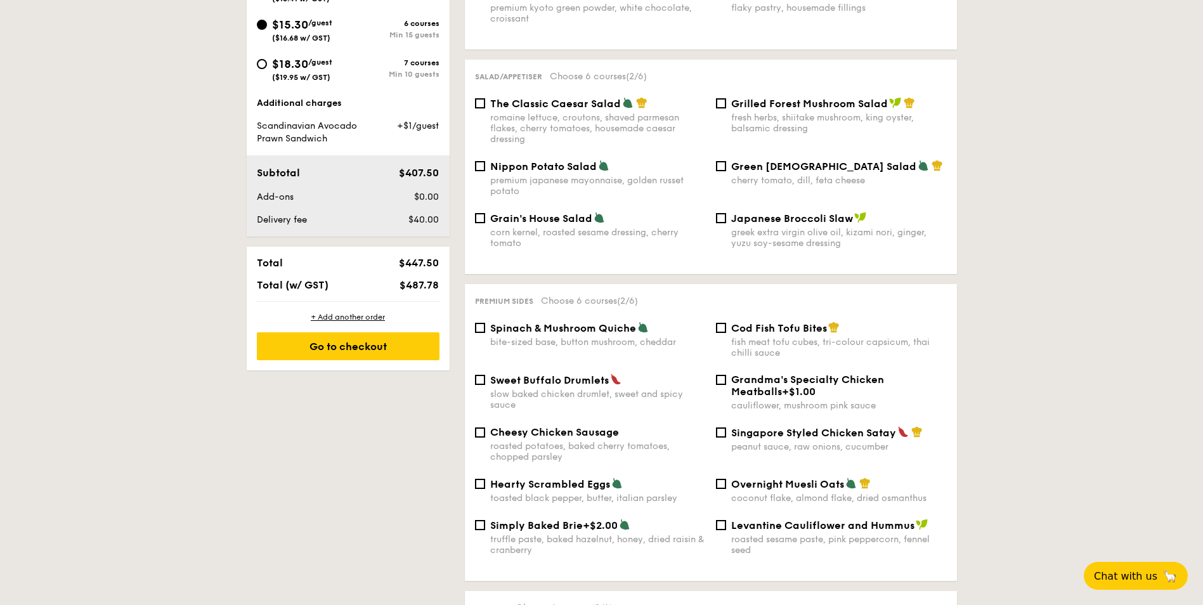
scroll to position [571, 0]
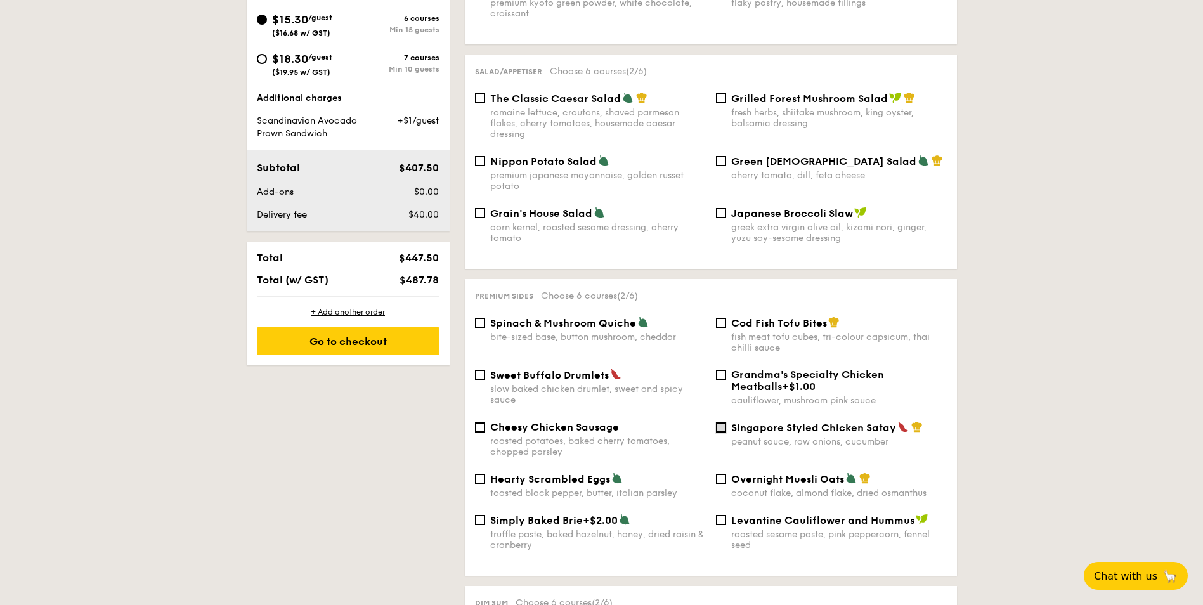
click at [721, 423] on input "Singapore Styled Chicken Satay peanut sauce, raw onions, cucumber" at bounding box center [721, 428] width 10 height 10
checkbox input "true"
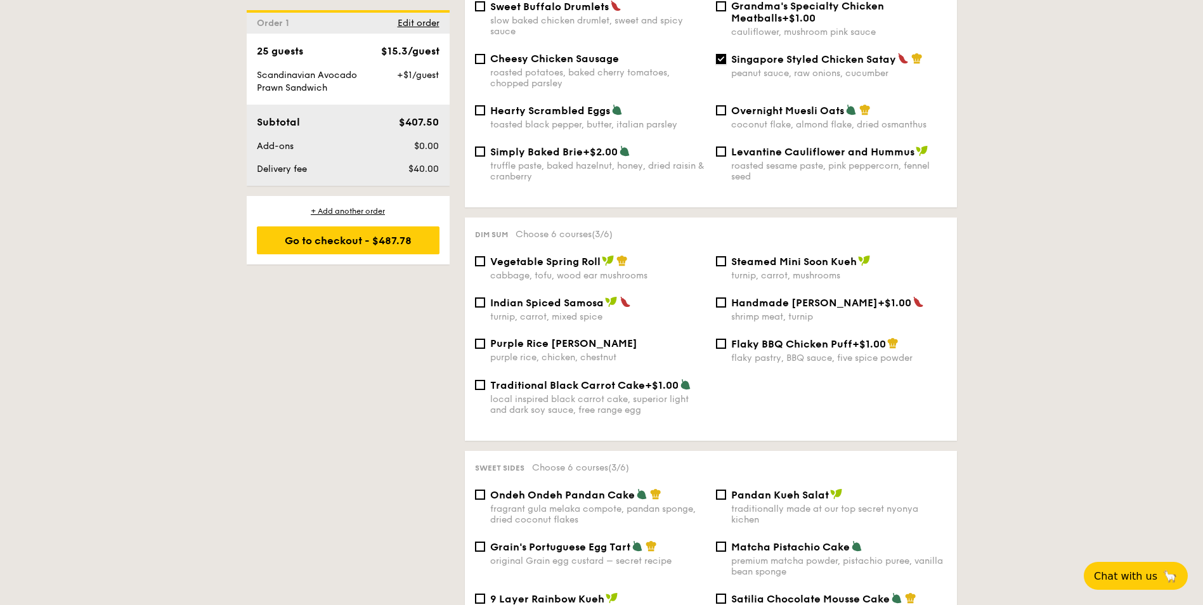
scroll to position [952, 0]
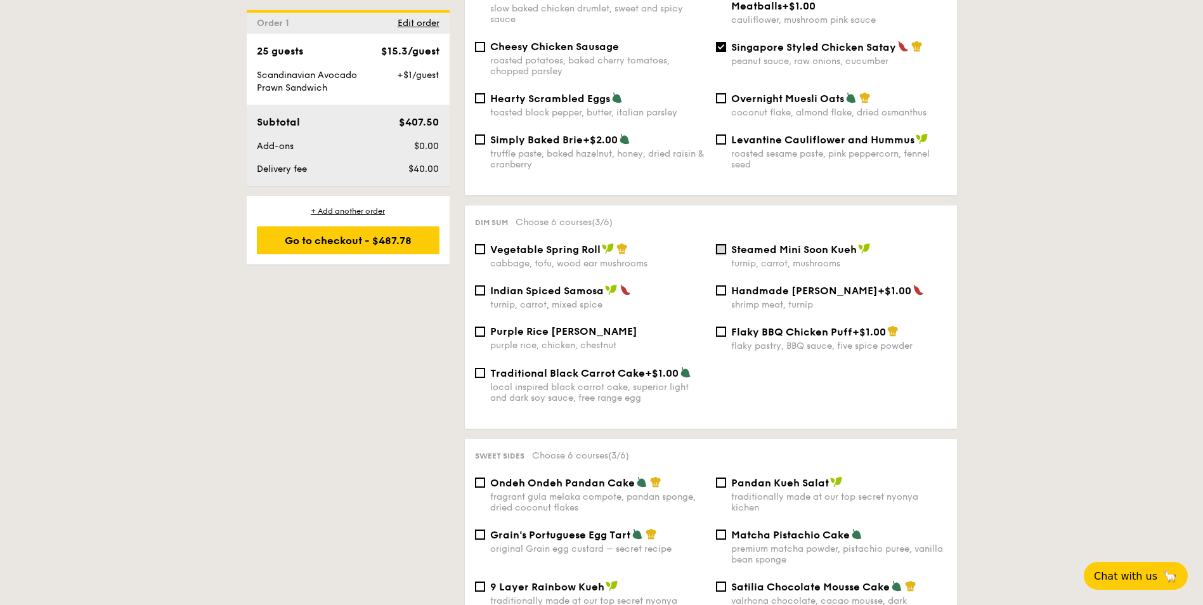
click at [723, 249] on input "Steamed Mini Soon Kueh turnip, carrot, mushrooms" at bounding box center [721, 249] width 10 height 10
checkbox input "true"
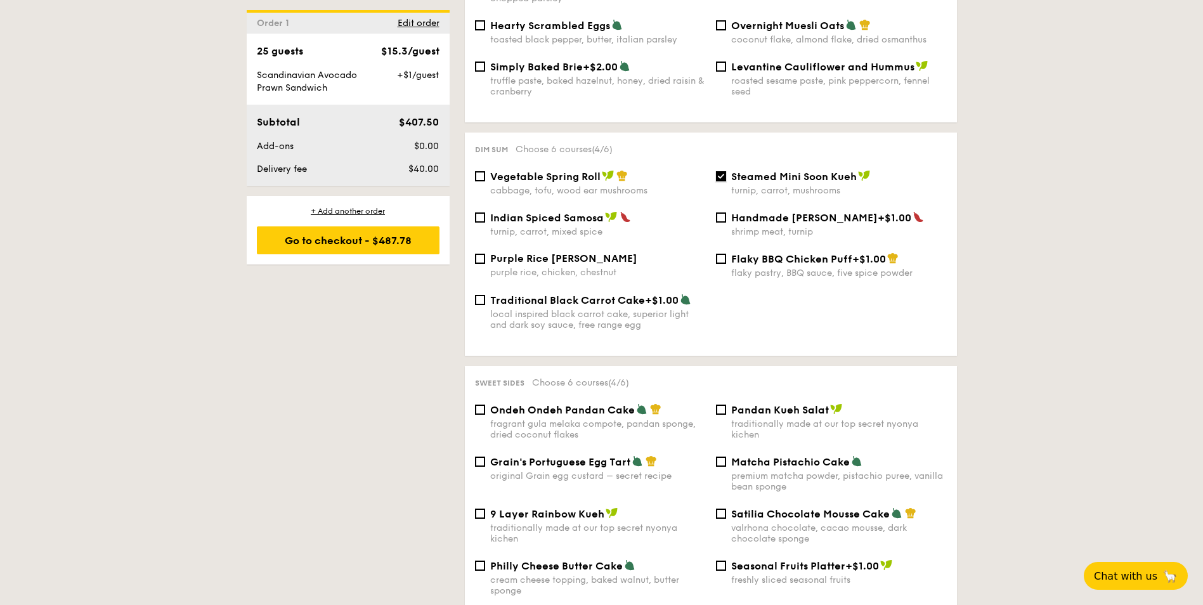
scroll to position [1078, 0]
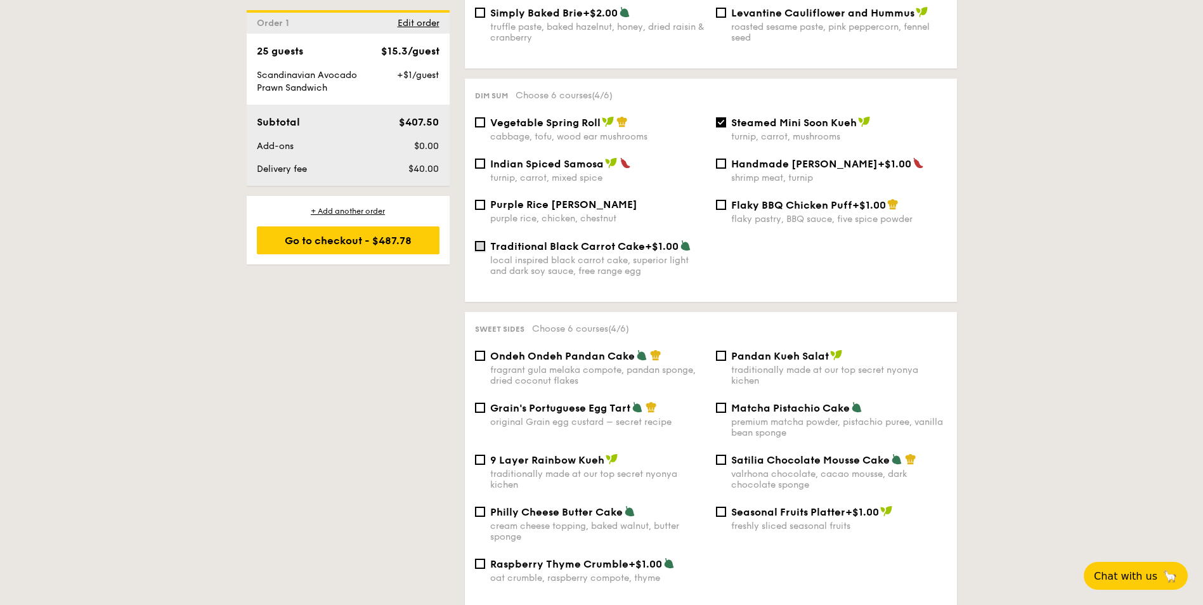
click at [480, 242] on input "Traditional Black Carrot Cake +$1.00 local inspired black carrot cake, superior…" at bounding box center [480, 246] width 10 height 10
checkbox input "true"
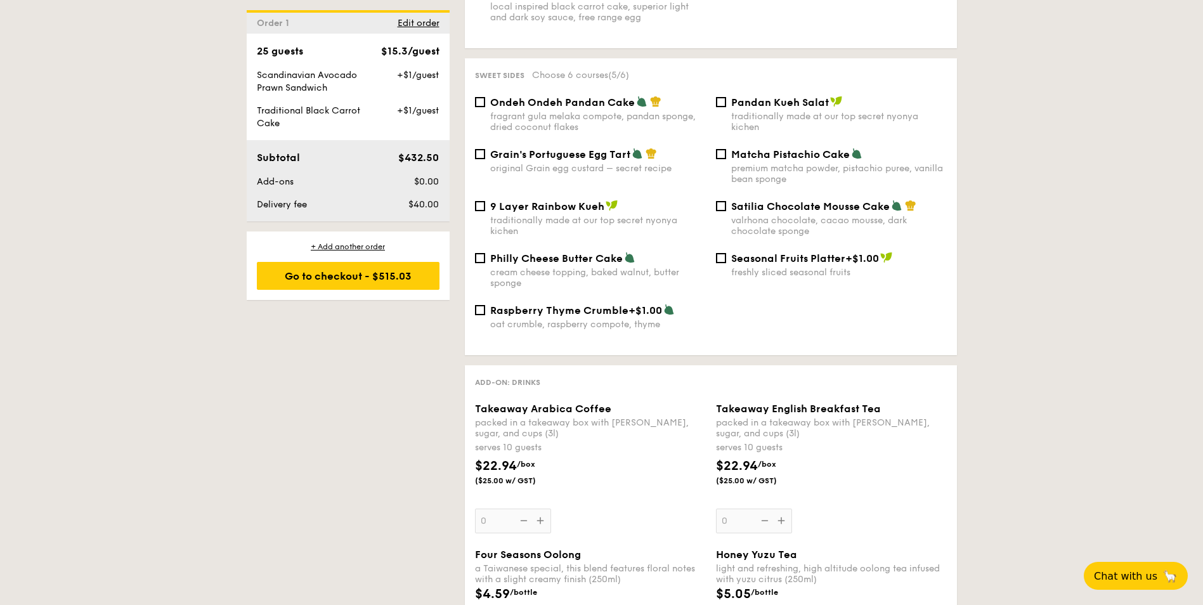
scroll to position [1205, 0]
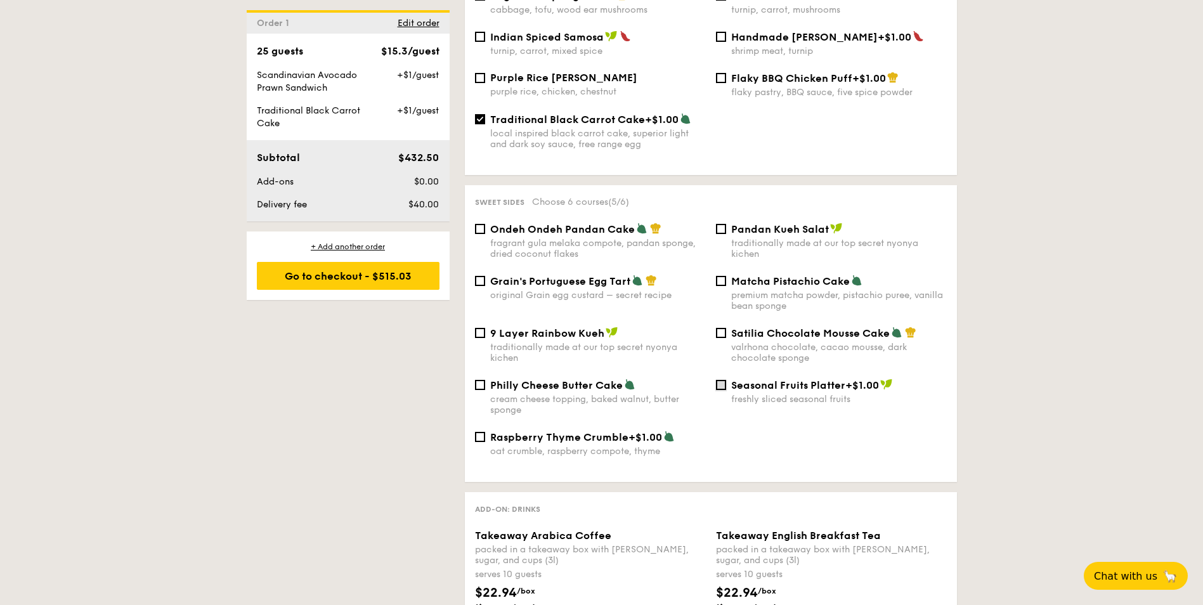
click at [723, 384] on input "Seasonal Fruits Platter +$1.00 freshly sliced seasonal fruits" at bounding box center [721, 385] width 10 height 10
checkbox input "true"
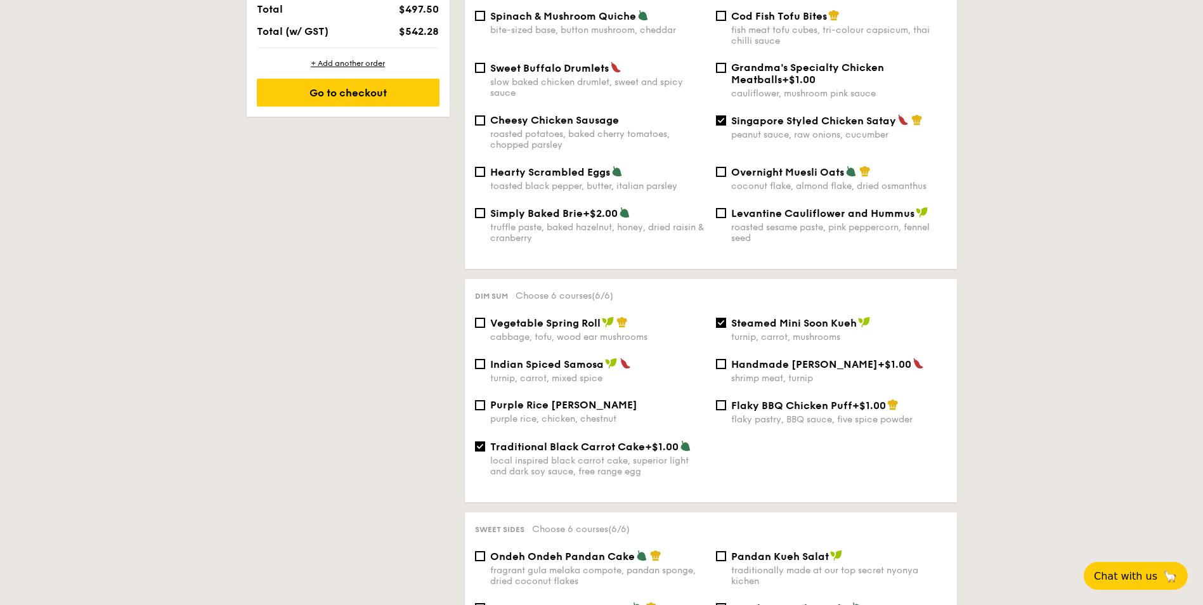
scroll to position [952, 0]
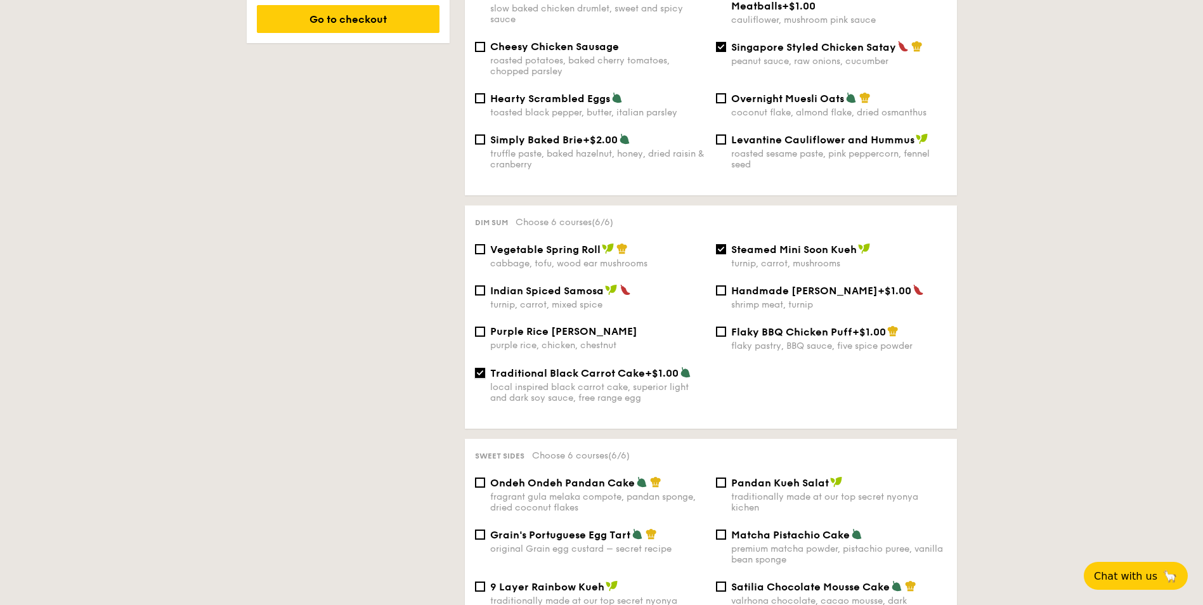
click at [475, 370] on input "Traditional Black Carrot Cake +$1.00 local inspired black carrot cake, superior…" at bounding box center [480, 373] width 10 height 10
checkbox input "false"
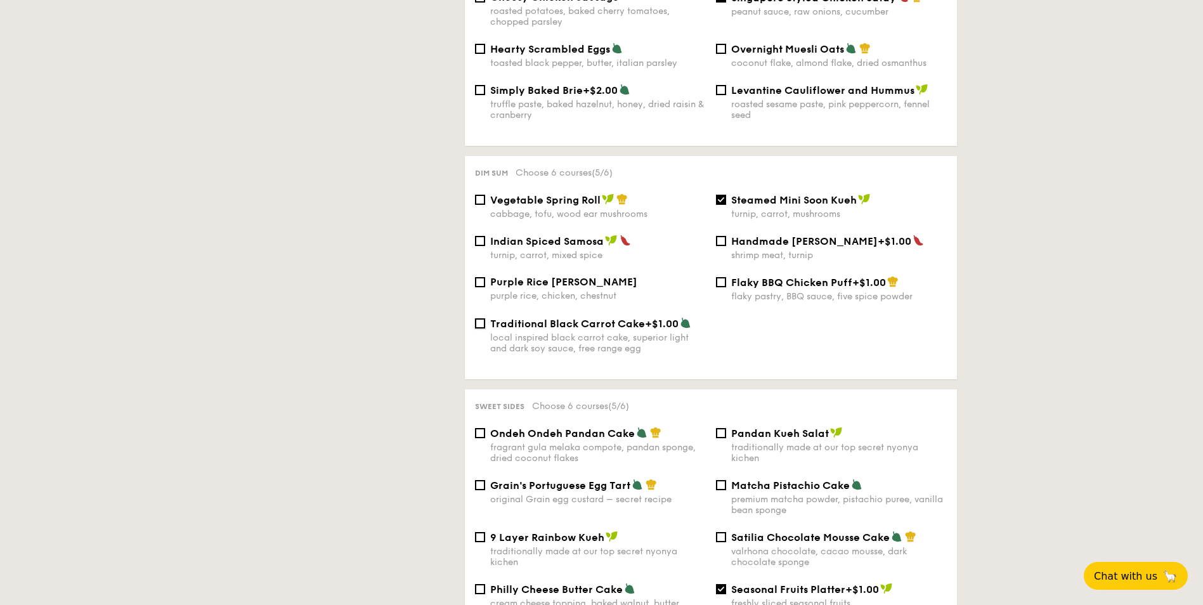
scroll to position [853, 0]
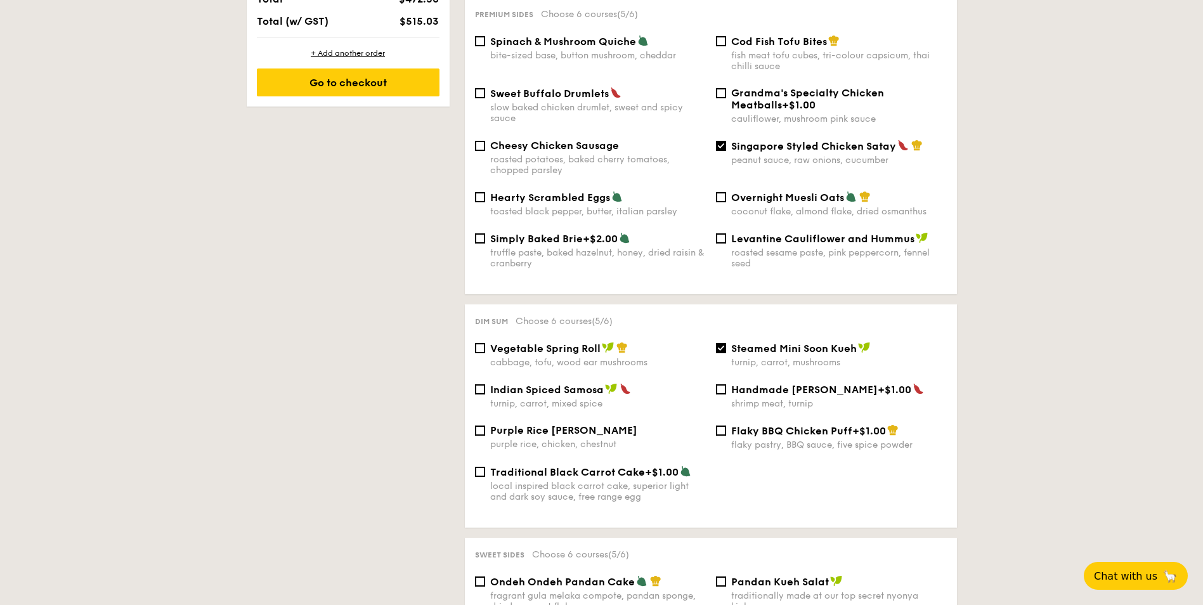
click at [478, 424] on div "Purple Rice Loh Mai Kai purple rice, chicken, chestnut" at bounding box center [590, 436] width 241 height 25
click at [478, 431] on input "Purple Rice Loh Mai Kai purple rice, chicken, chestnut" at bounding box center [480, 431] width 10 height 10
checkbox input "true"
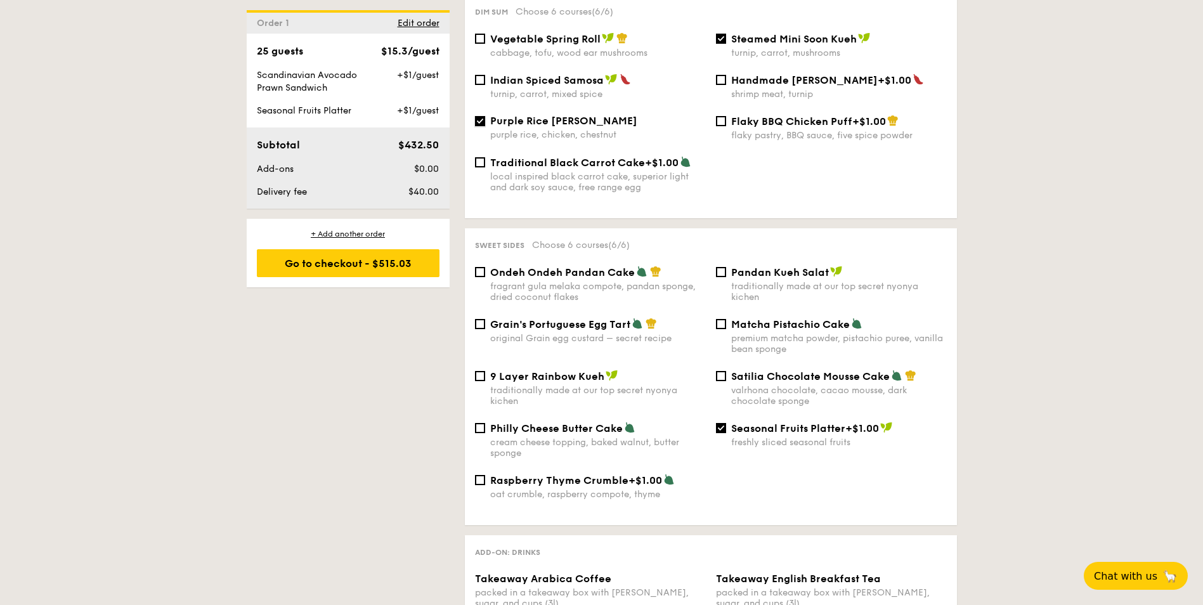
scroll to position [1233, 0]
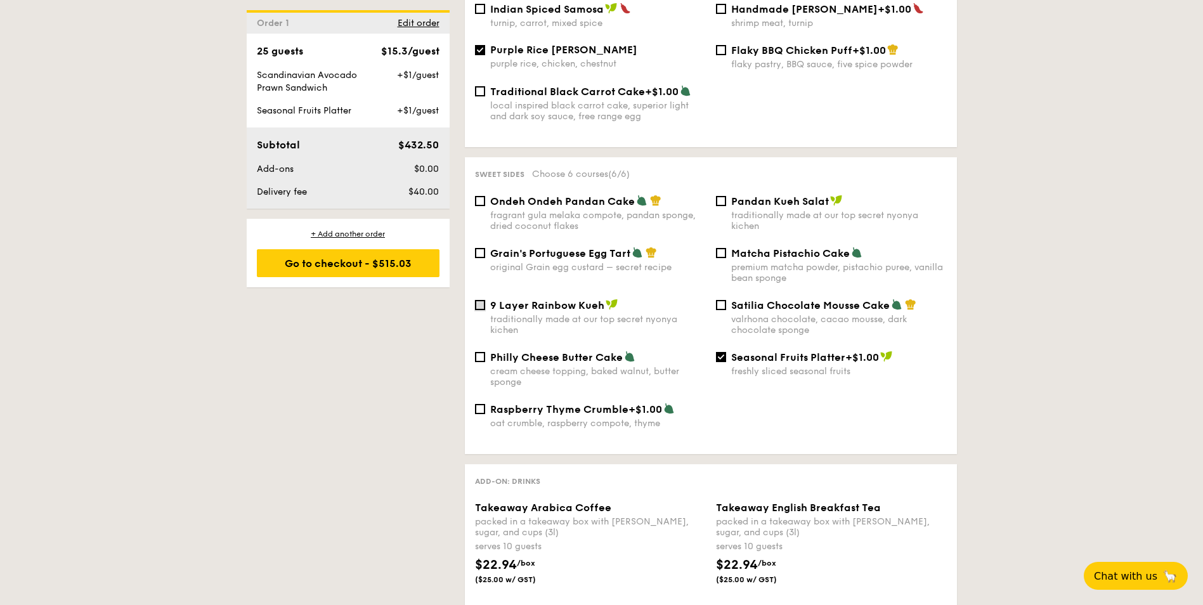
click at [479, 300] on input "9 Layer Rainbow Kueh traditionally made at our top secret nyonya kichen" at bounding box center [480, 305] width 10 height 10
checkbox input "true"
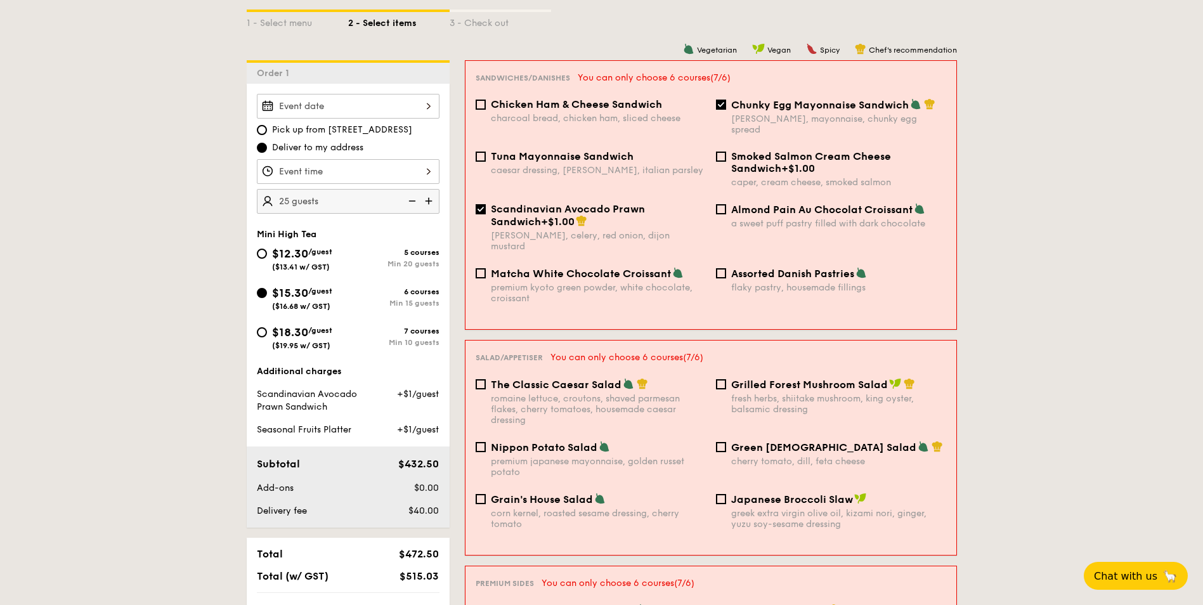
scroll to position [159, 0]
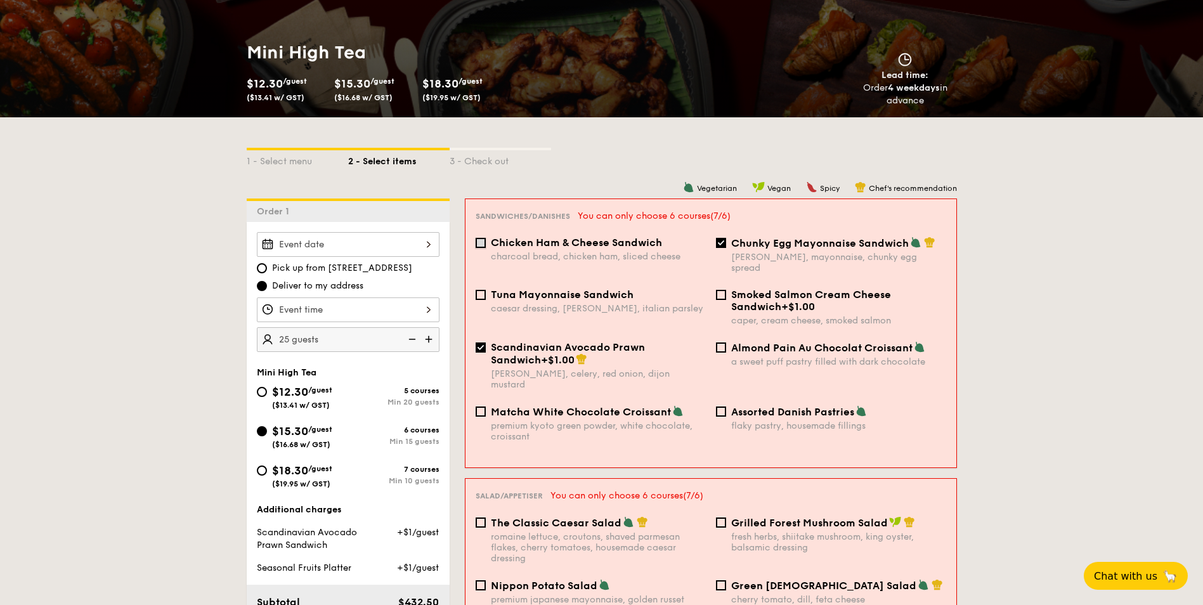
click at [476, 247] on input "Chicken Ham & Cheese Sandwich charcoal bread, chicken ham, sliced cheese" at bounding box center [481, 243] width 10 height 10
checkbox input "true"
click at [480, 343] on input "Scandinavian Avocado Prawn Sandwich +$1.00 dill, celery, red onion, dijon musta…" at bounding box center [481, 348] width 10 height 10
checkbox input "false"
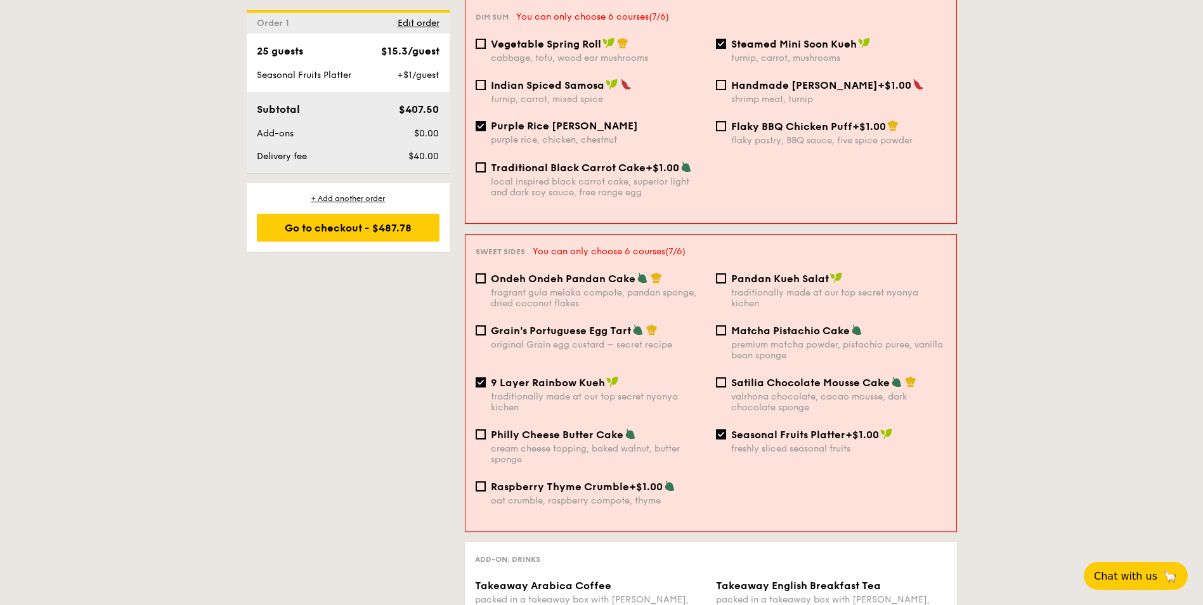
scroll to position [1174, 0]
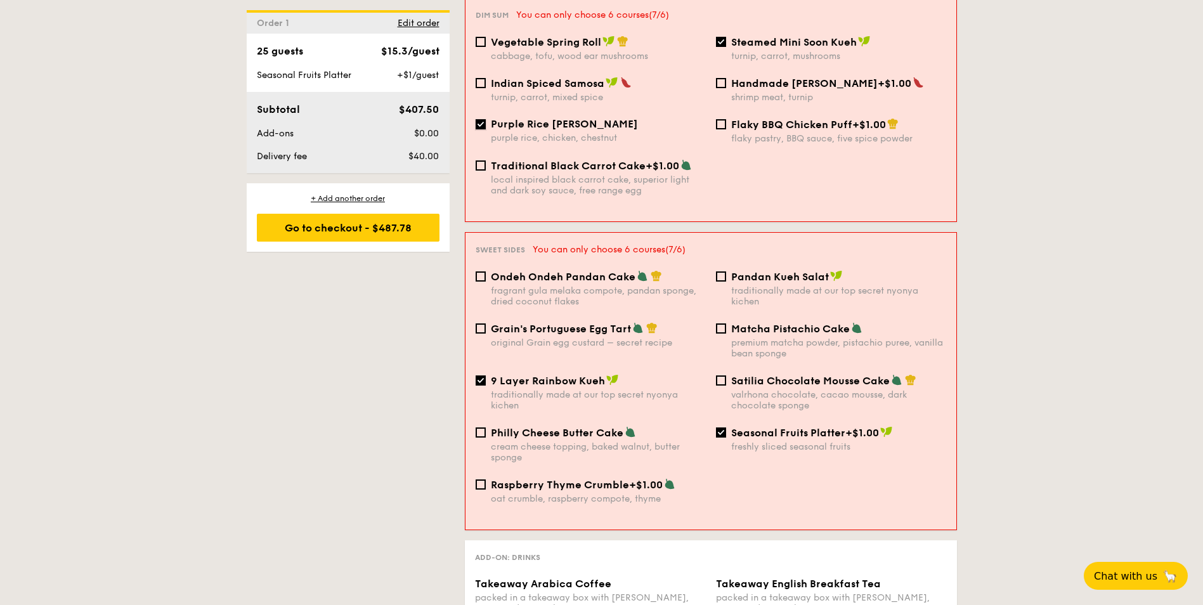
click at [483, 119] on input "Purple Rice Loh Mai Kai purple rice, chicken, chestnut" at bounding box center [481, 124] width 10 height 10
checkbox input "false"
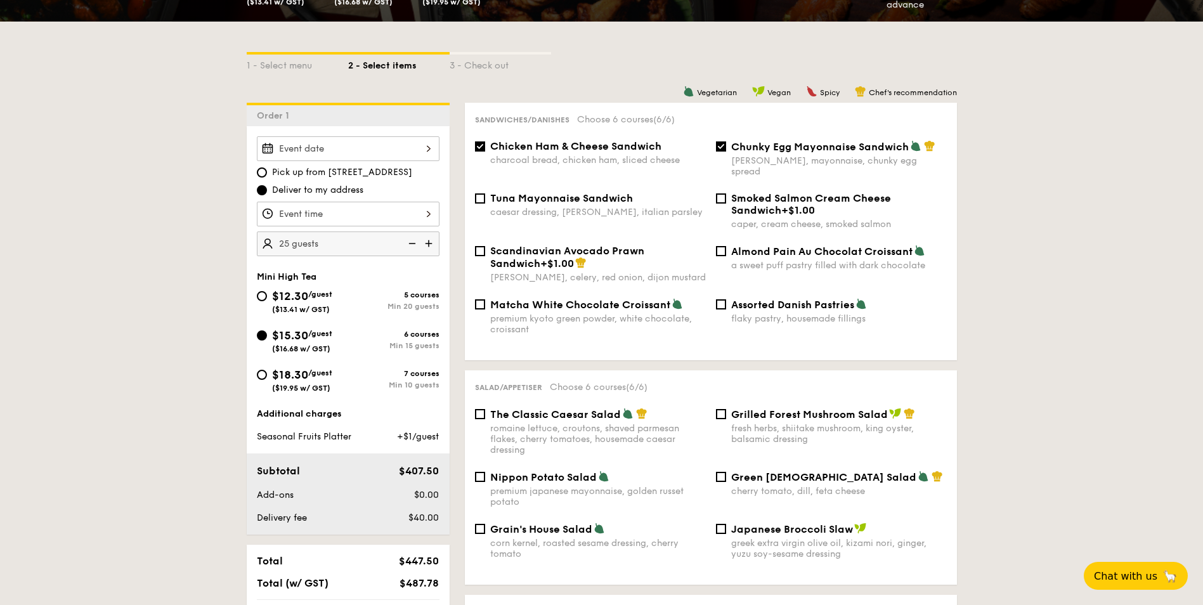
scroll to position [231, 0]
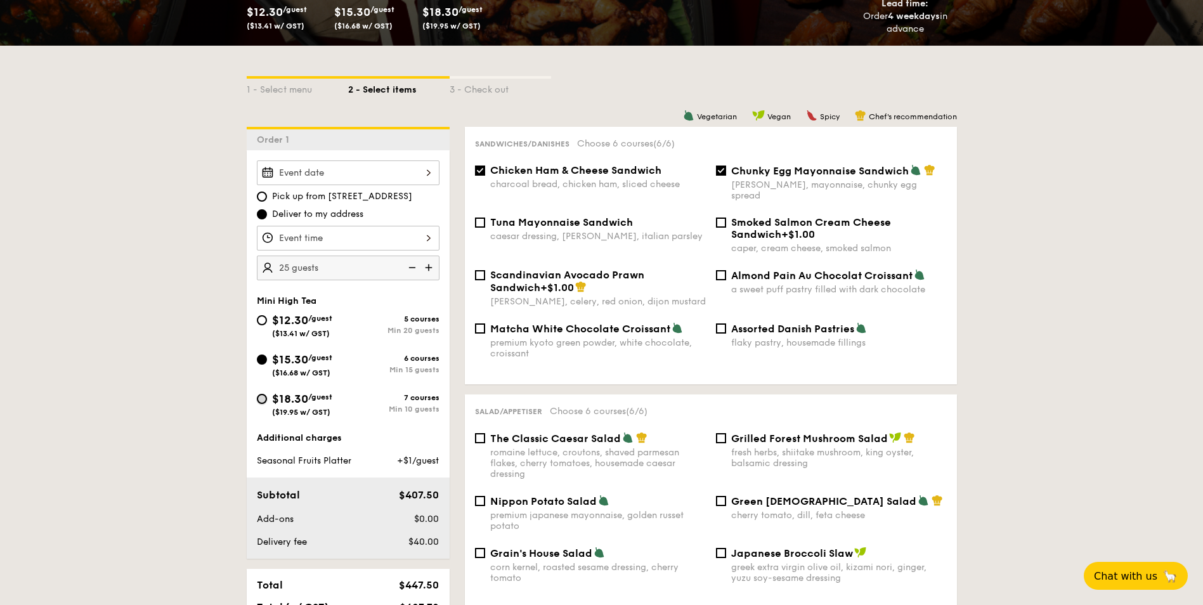
click at [260, 402] on input "$18.30 /guest ($19.95 w/ GST) 7 courses Min 10 guests" at bounding box center [262, 399] width 10 height 10
radio input "true"
checkbox input "false"
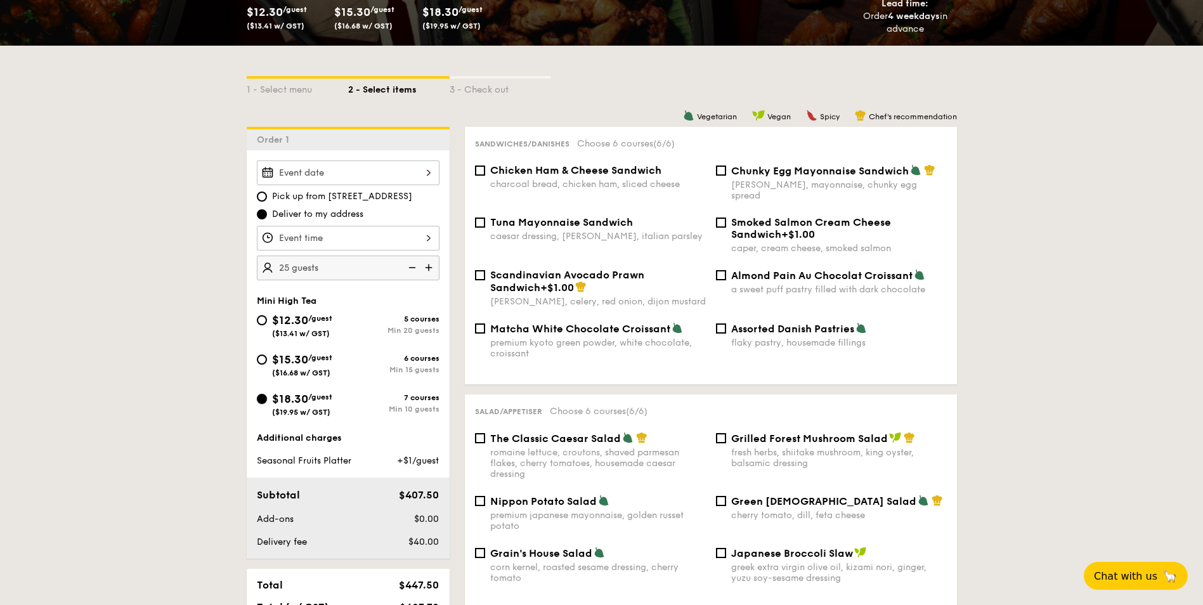
checkbox input "false"
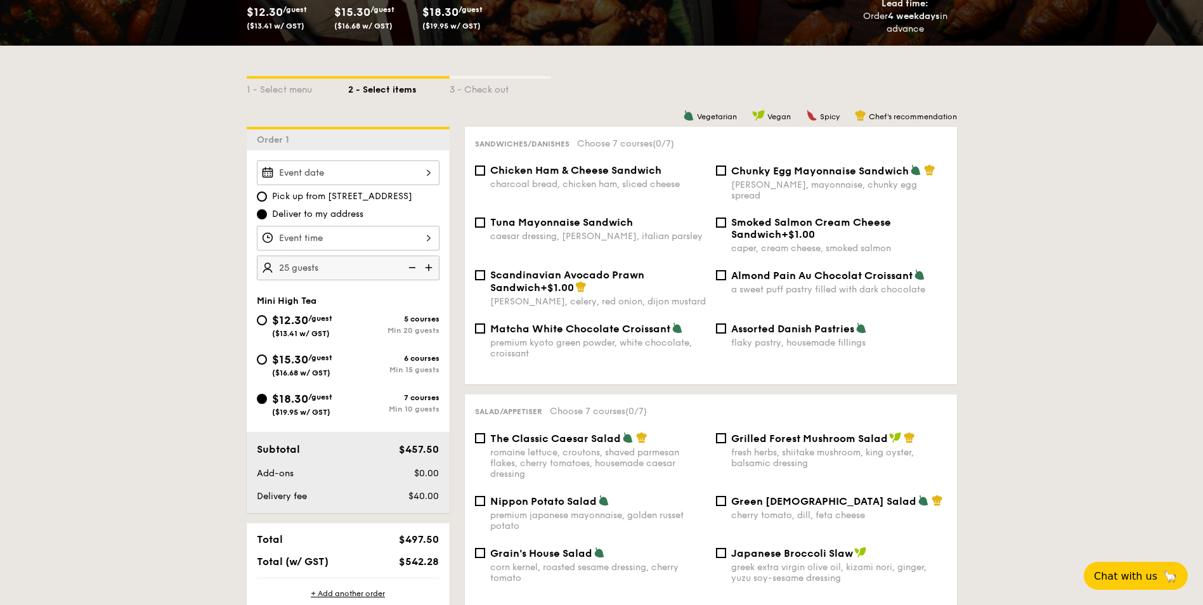
click at [716, 167] on div "Chunky Egg Mayonnaise Sandwich dijon mustard, mayonnaise, chunky egg spread" at bounding box center [831, 182] width 241 height 37
click at [722, 177] on div "Chunky Egg Mayonnaise Sandwich dijon mustard, mayonnaise, chunky egg spread" at bounding box center [831, 182] width 241 height 37
click at [722, 174] on input "Chunky Egg Mayonnaise Sandwich dijon mustard, mayonnaise, chunky egg spread" at bounding box center [721, 171] width 10 height 10
checkbox input "true"
click at [482, 171] on input "Chicken Ham & Cheese Sandwich charcoal bread, chicken ham, sliced cheese" at bounding box center [480, 171] width 10 height 10
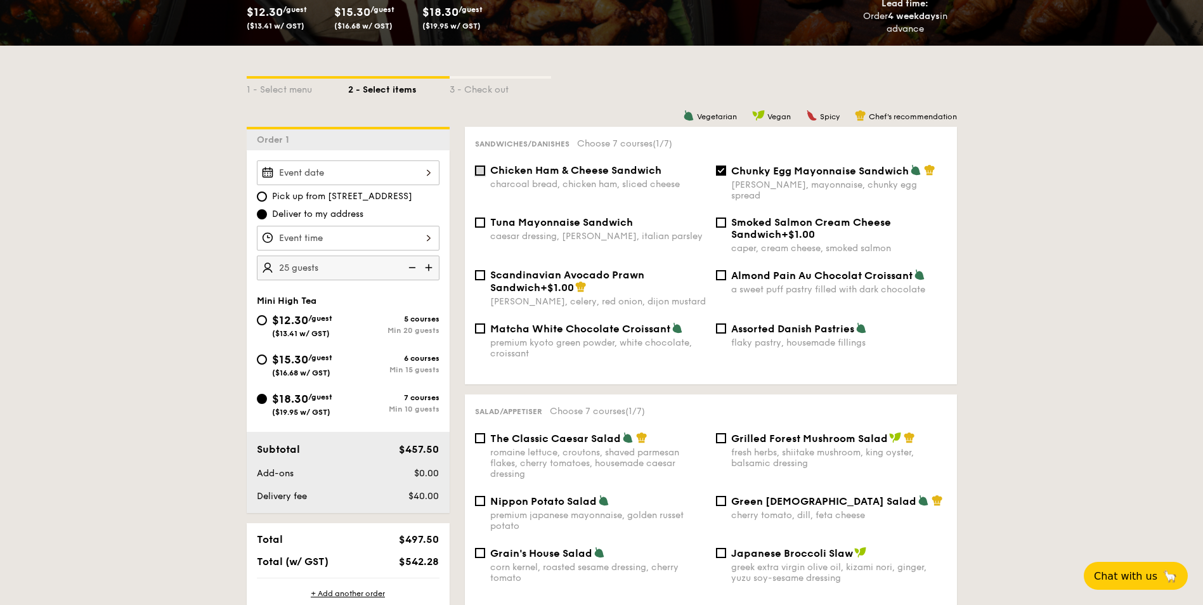
checkbox input "true"
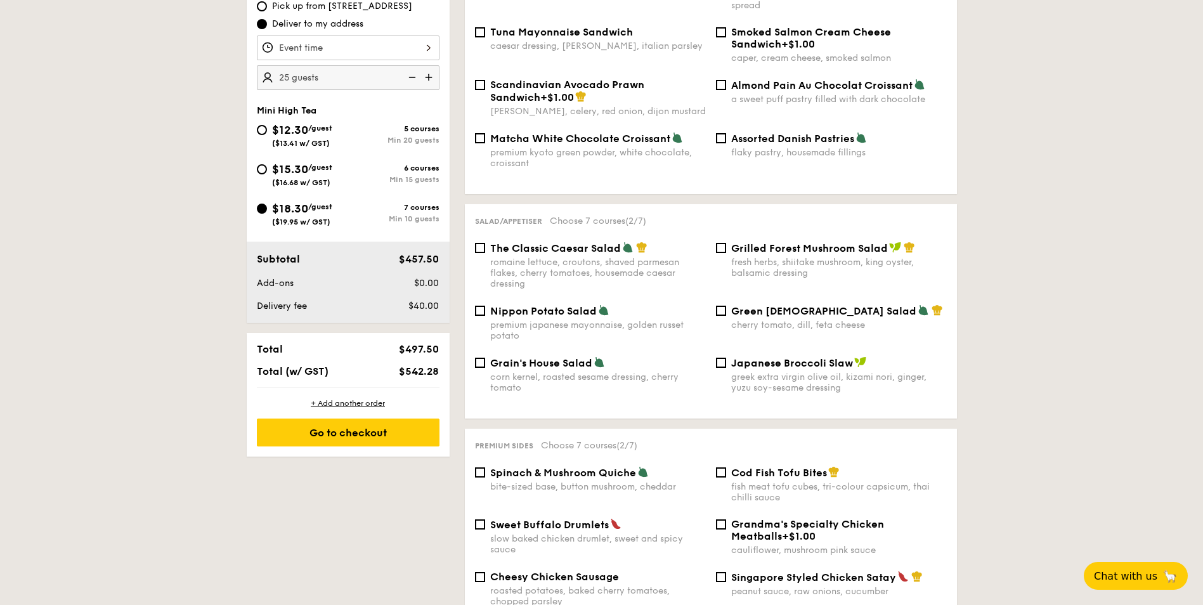
click at [412, 77] on img at bounding box center [411, 77] width 19 height 24
type input "10 guests"
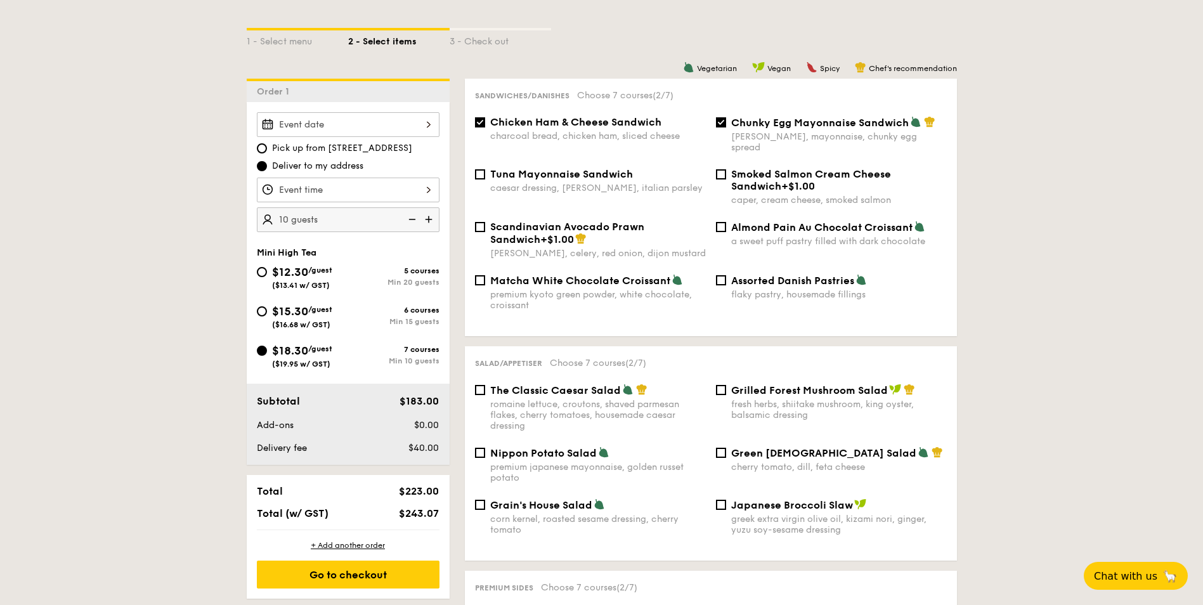
scroll to position [294, 0]
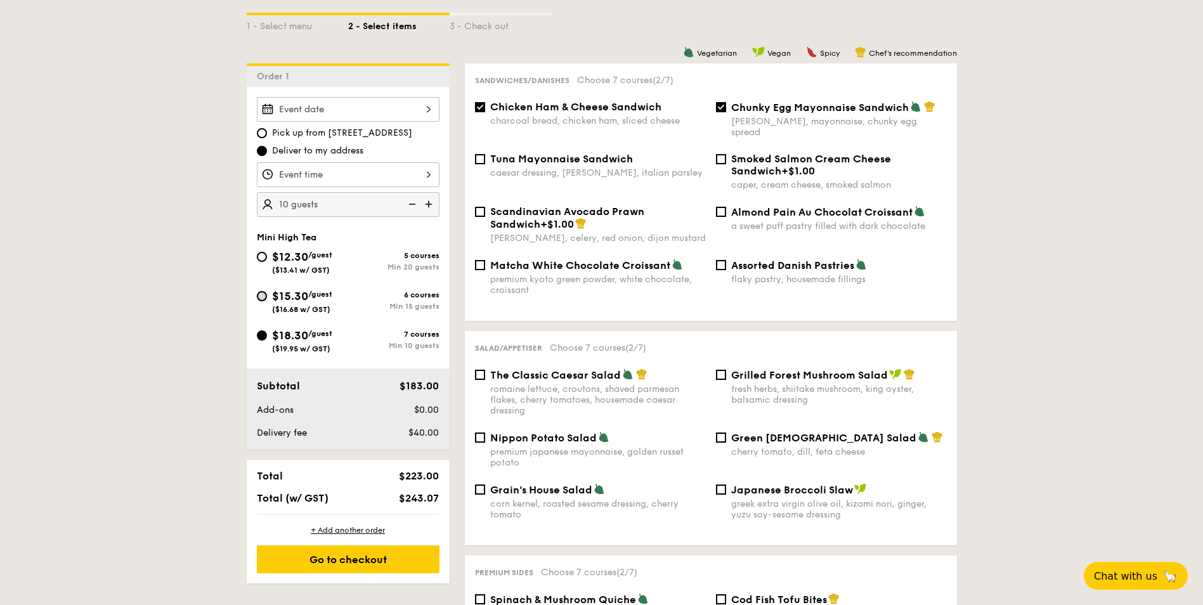
click at [265, 294] on input "$15.30 /guest ($16.68 w/ GST) 6 courses Min 15 guests" at bounding box center [262, 296] width 10 height 10
radio input "true"
checkbox input "false"
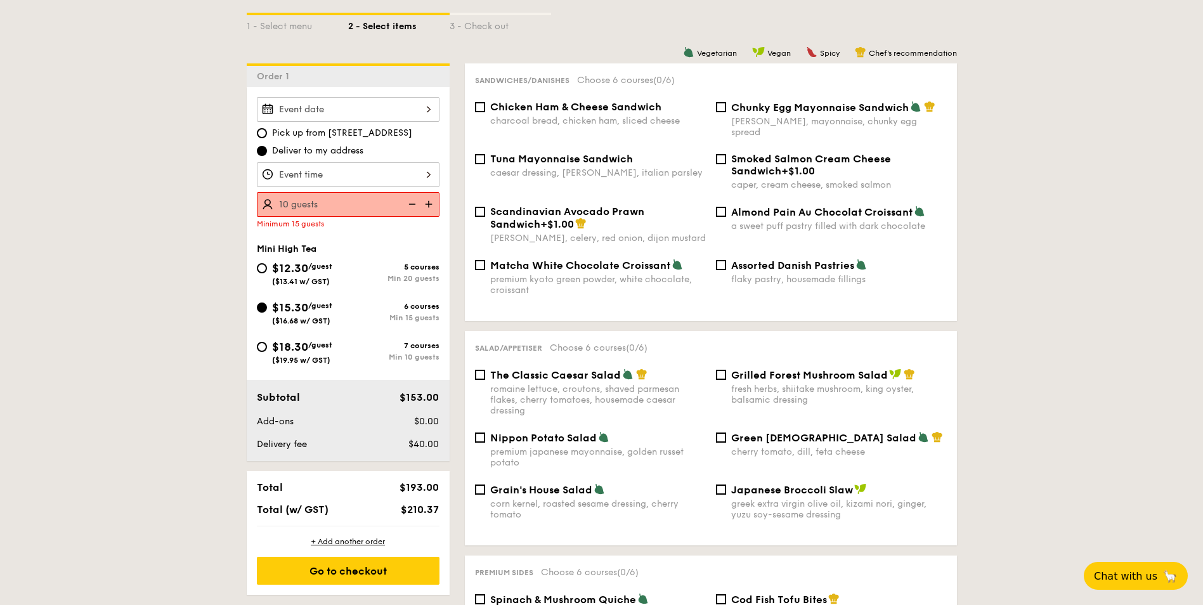
click at [426, 205] on img at bounding box center [430, 204] width 19 height 24
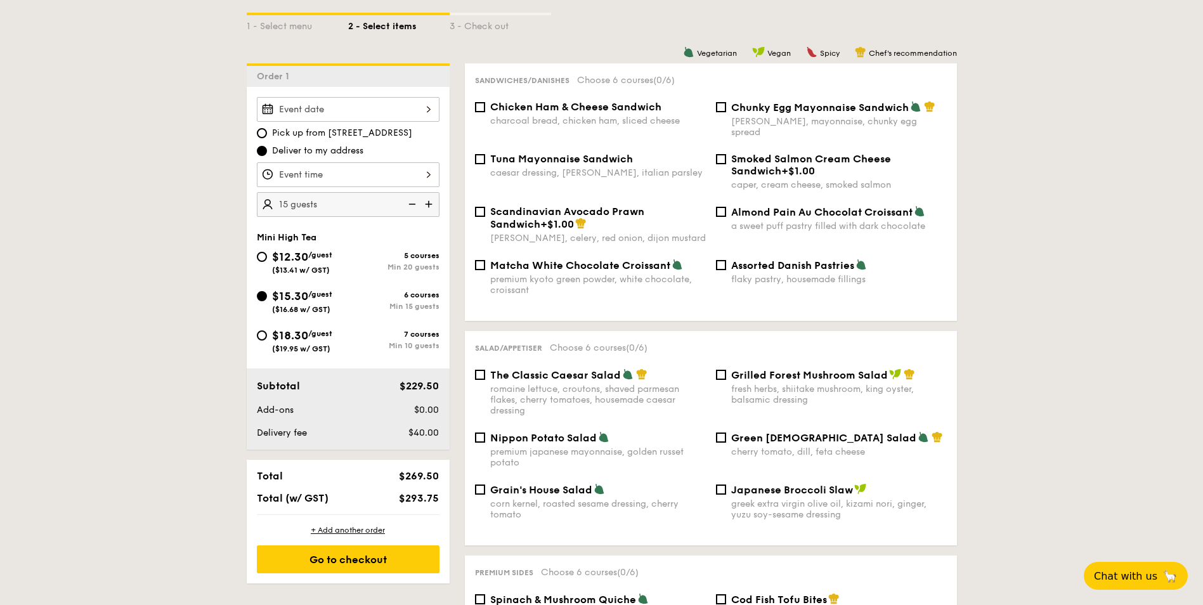
click at [426, 205] on img at bounding box center [430, 204] width 19 height 24
type input "25 guests"
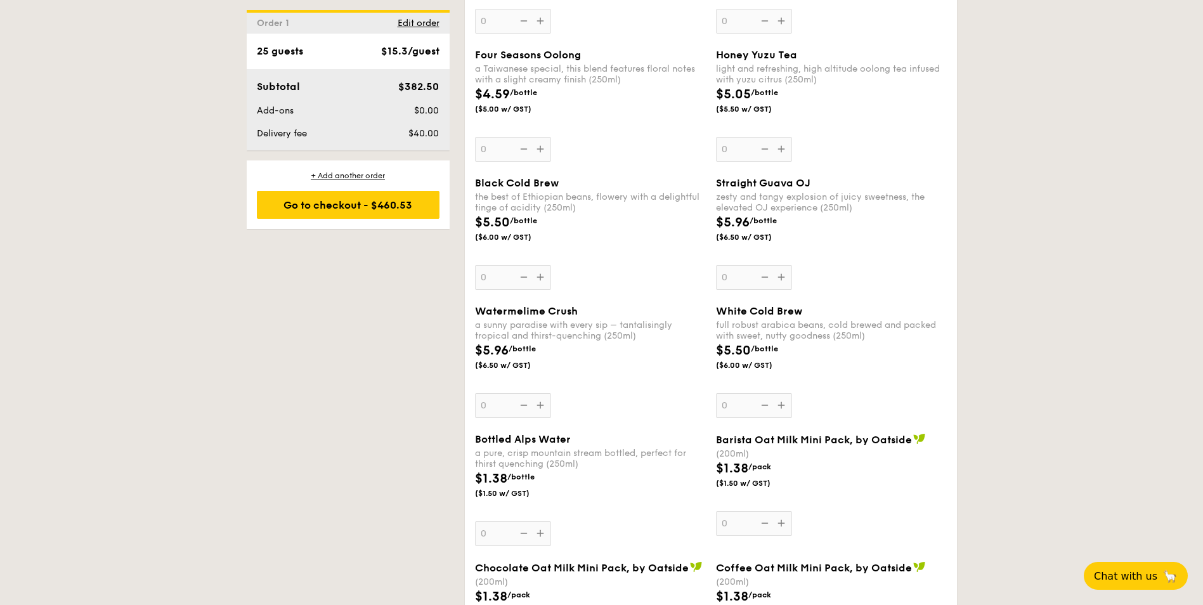
scroll to position [1944, 0]
